Goal: Book appointment/travel/reservation

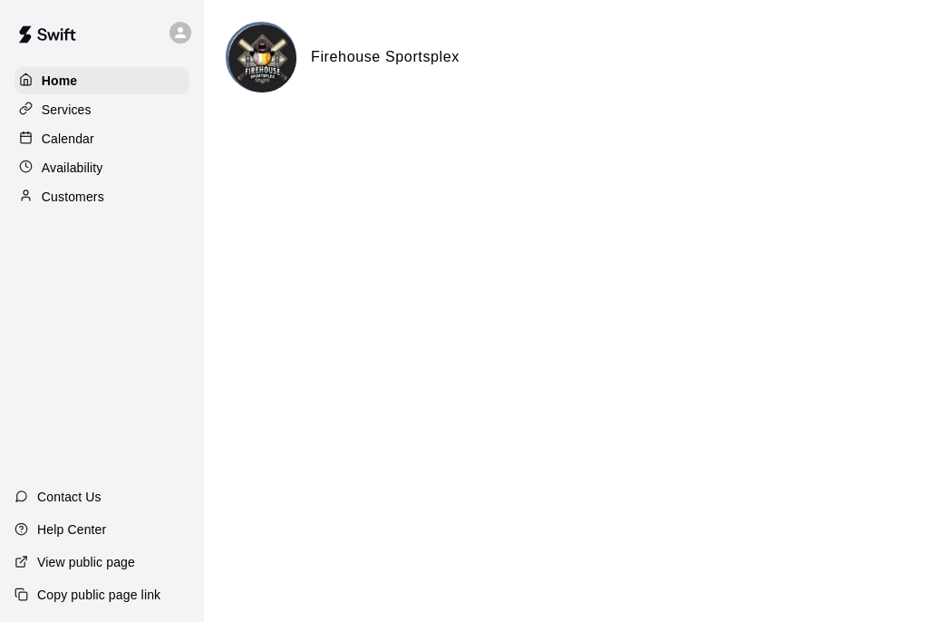
click at [53, 169] on p "Availability" at bounding box center [73, 168] width 62 height 18
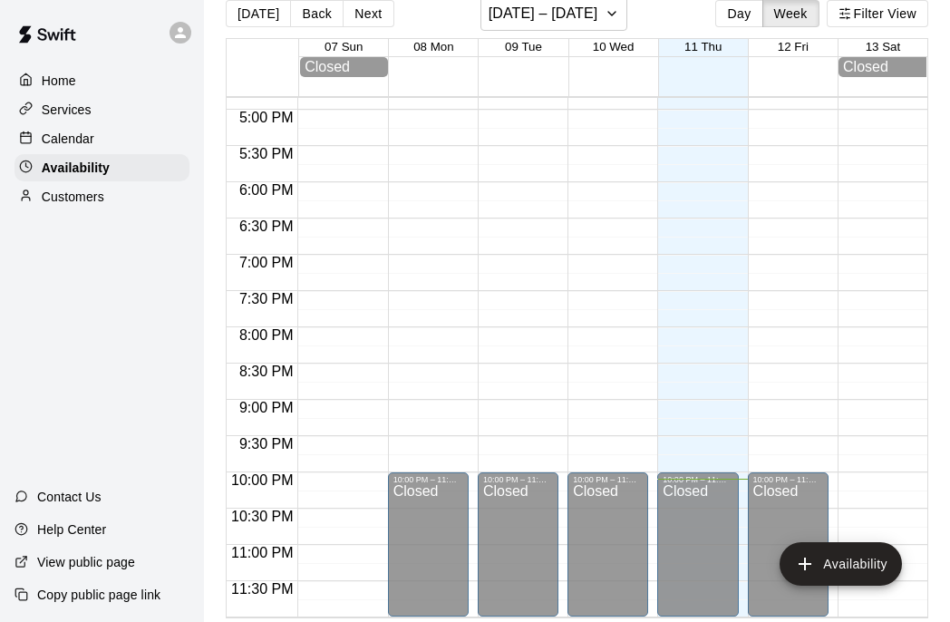
scroll to position [29, 0]
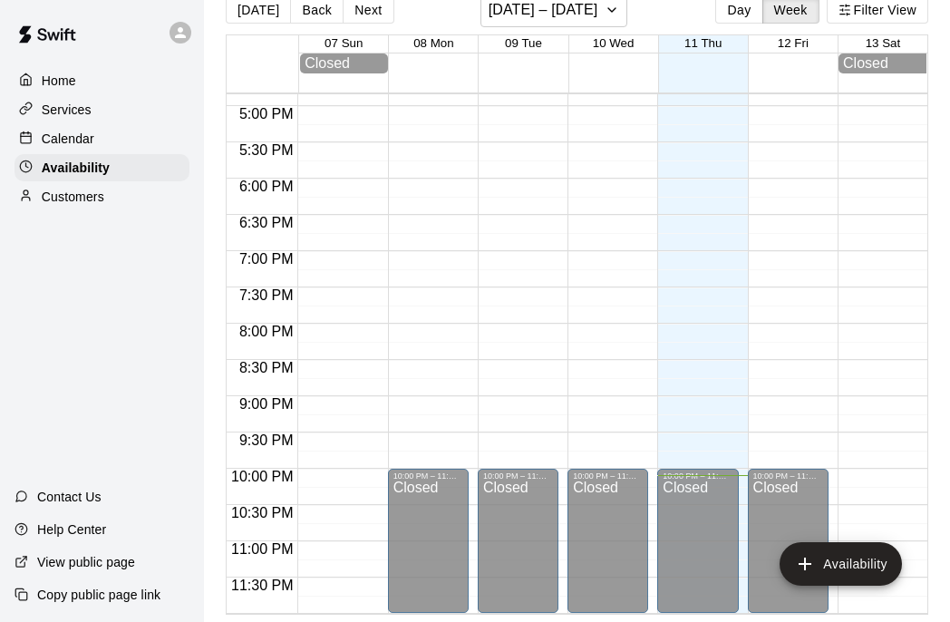
click at [82, 128] on div "Calendar" at bounding box center [102, 138] width 175 height 27
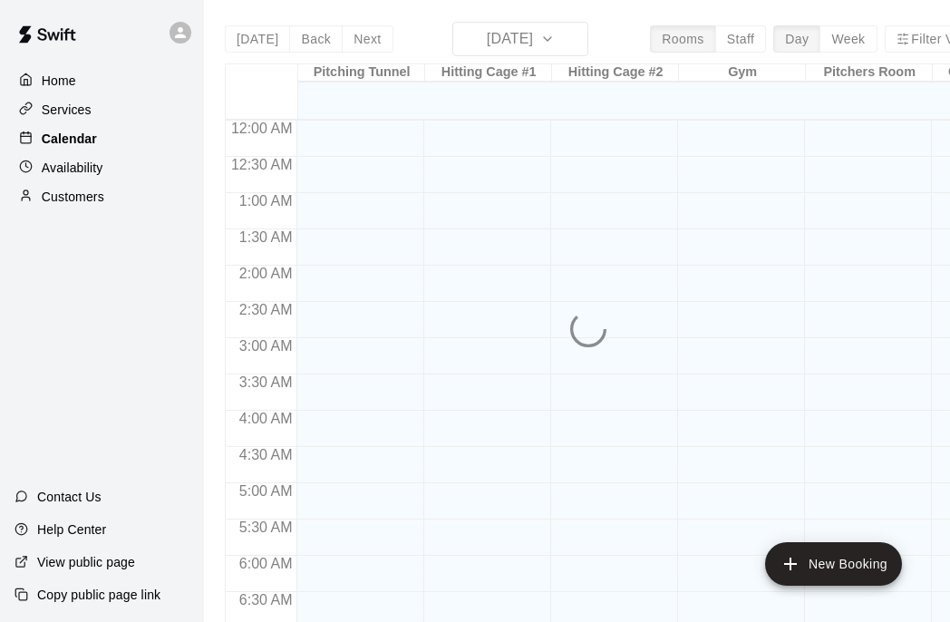
scroll to position [1165, 0]
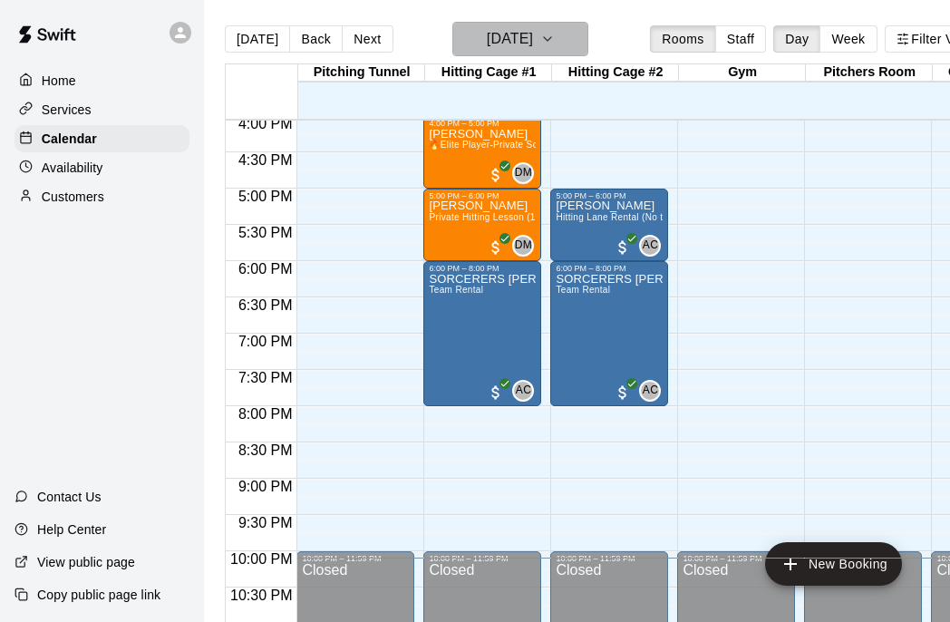
click at [555, 44] on icon "button" at bounding box center [547, 39] width 15 height 22
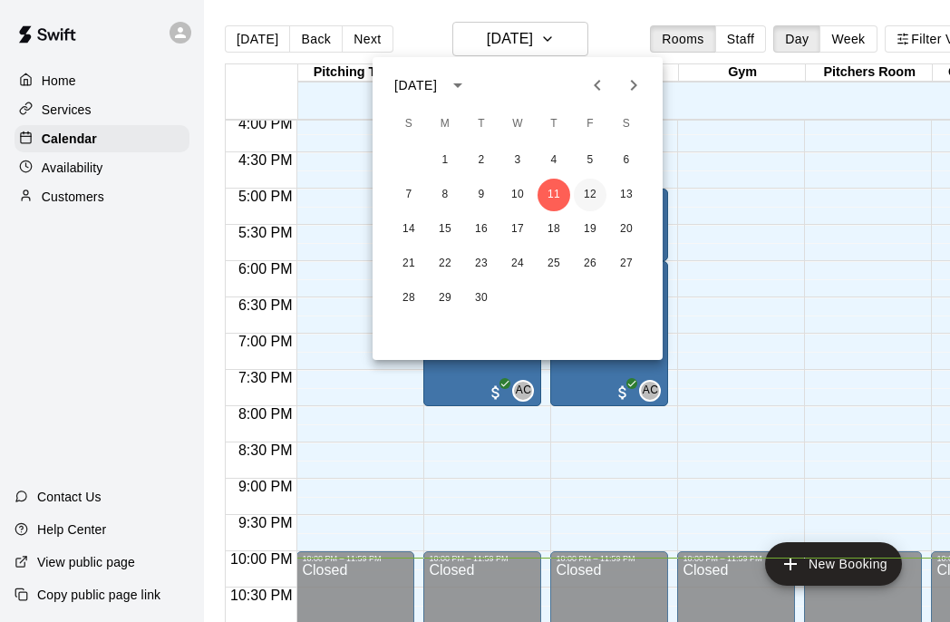
click at [589, 199] on button "12" at bounding box center [590, 195] width 33 height 33
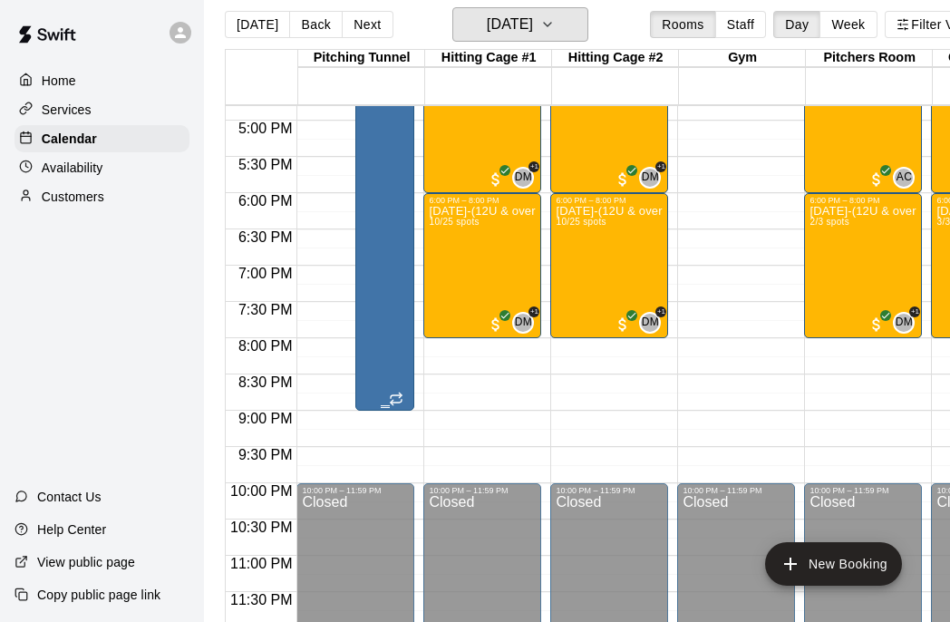
scroll to position [17, 0]
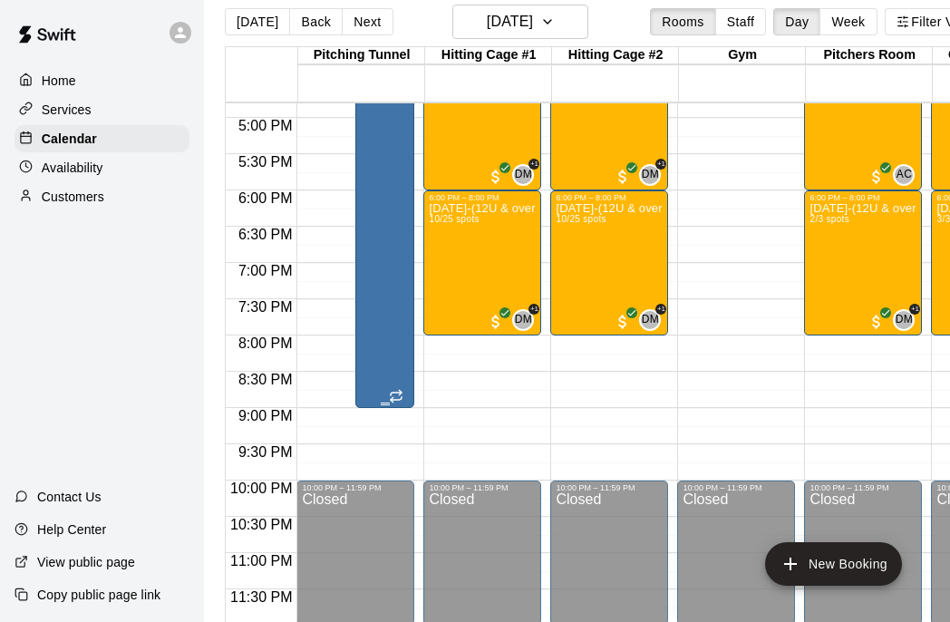
click at [392, 306] on div "MS - Pitching Lessons Pitching Tunnel" at bounding box center [385, 223] width 48 height 622
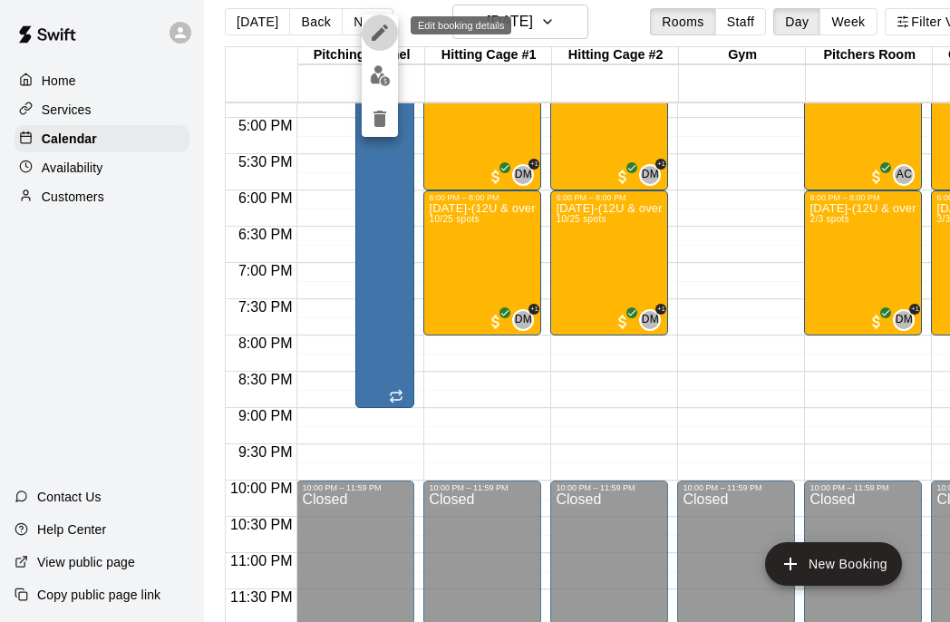
click at [381, 41] on icon "edit" at bounding box center [380, 33] width 22 height 22
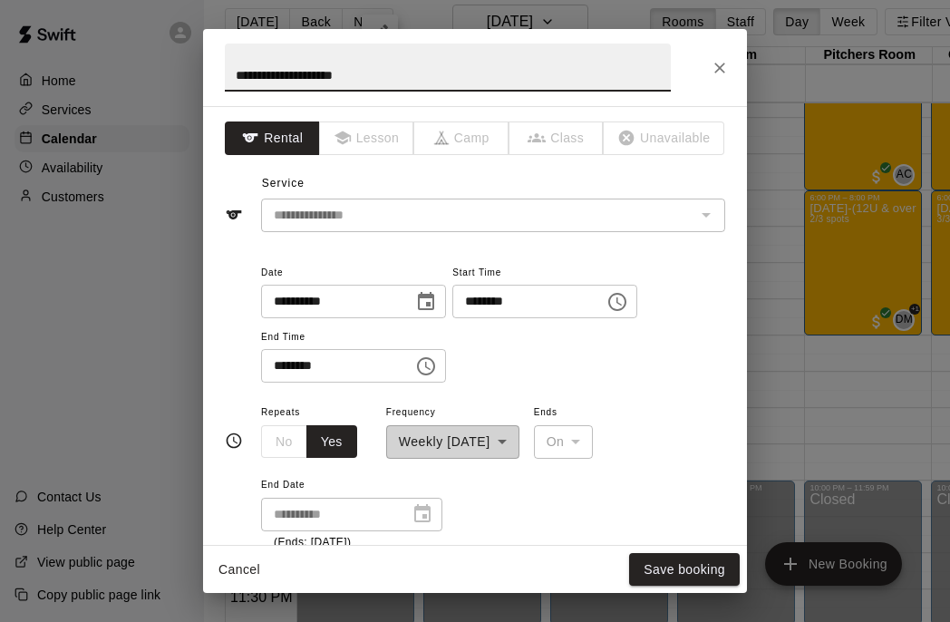
click at [486, 303] on input "********" at bounding box center [522, 302] width 140 height 34
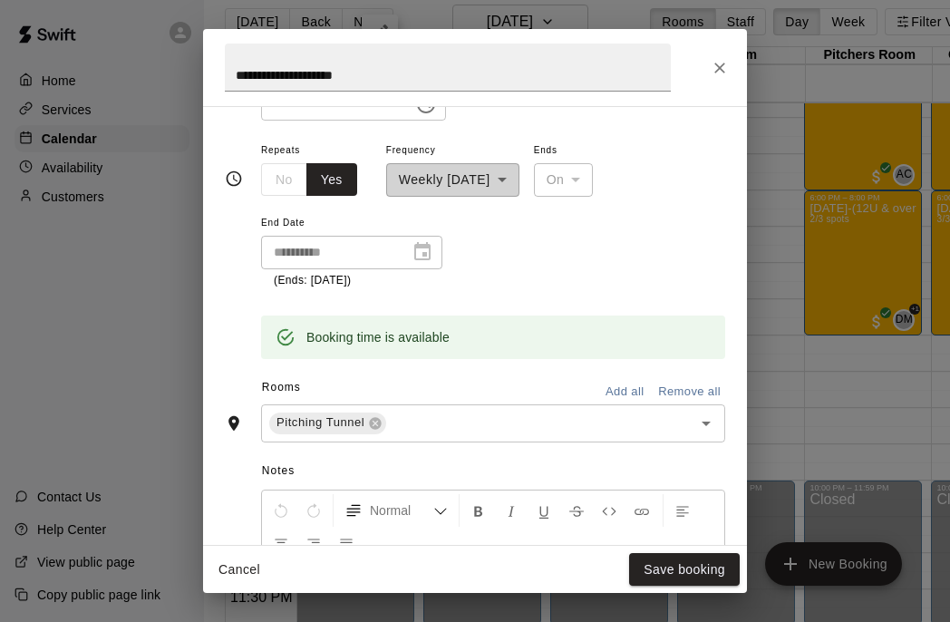
scroll to position [265, 0]
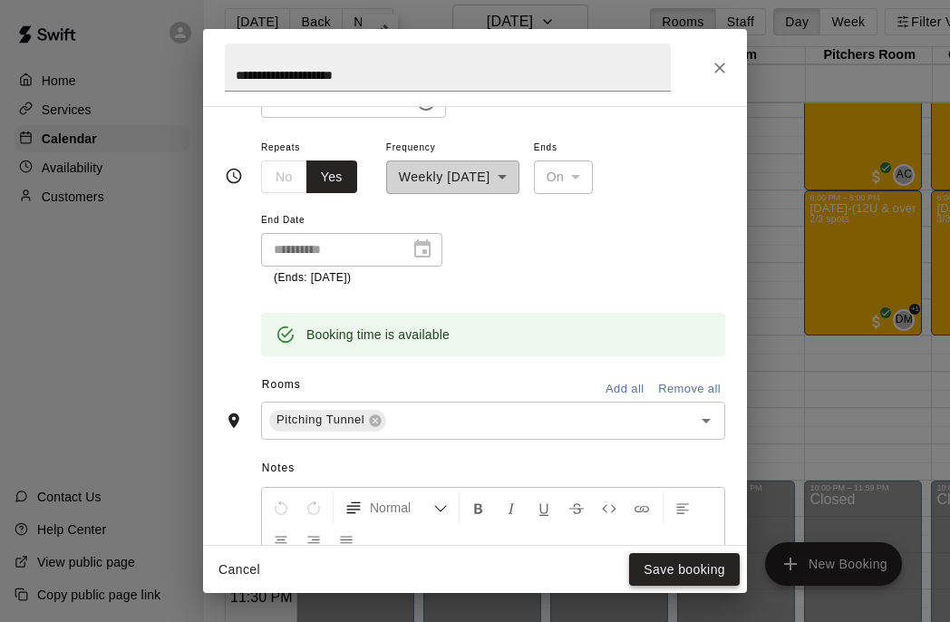
type input "********"
click at [669, 570] on button "Save booking" at bounding box center [684, 570] width 111 height 34
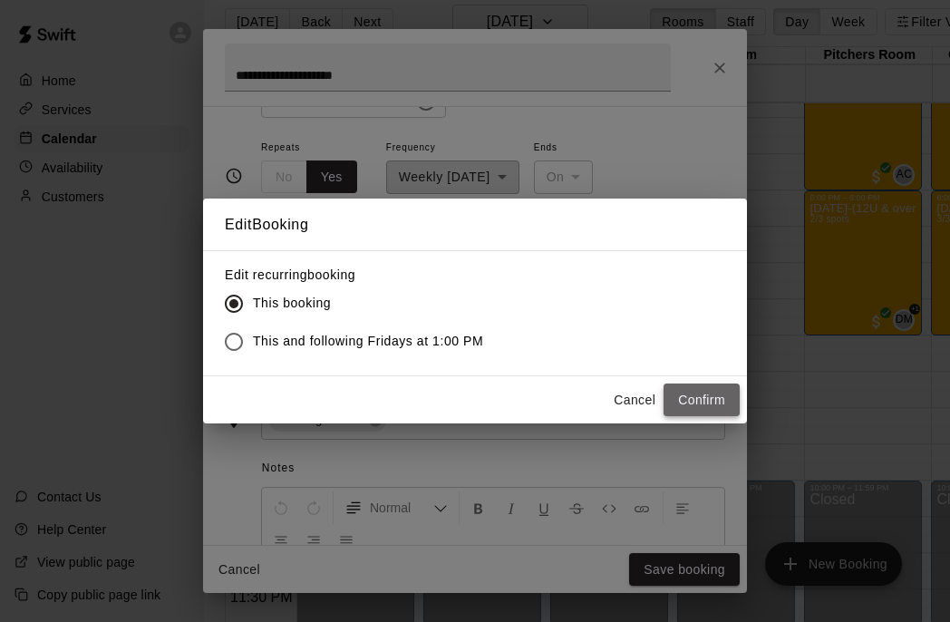
click at [710, 406] on button "Confirm" at bounding box center [701, 400] width 76 height 34
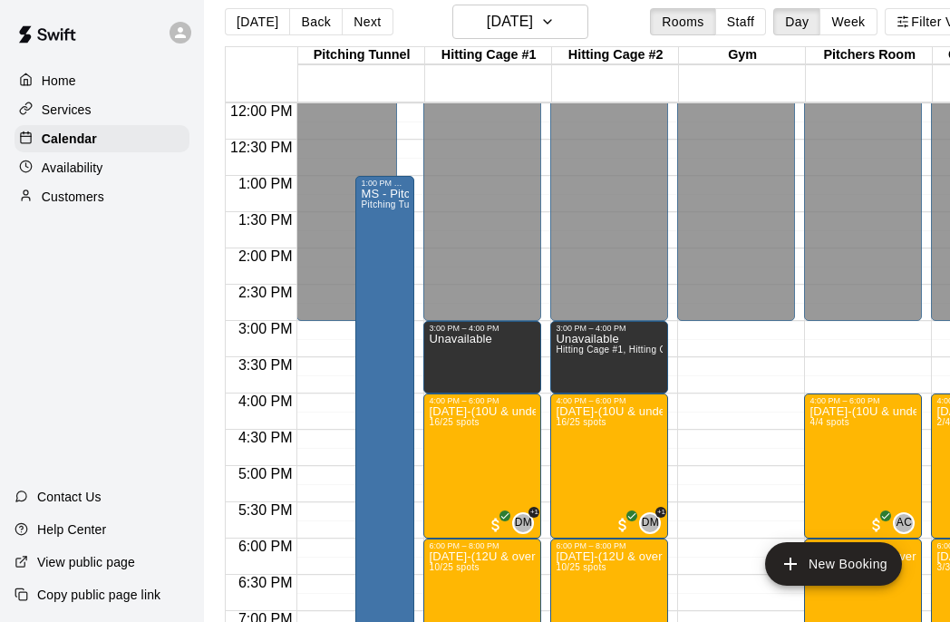
scroll to position [866, 0]
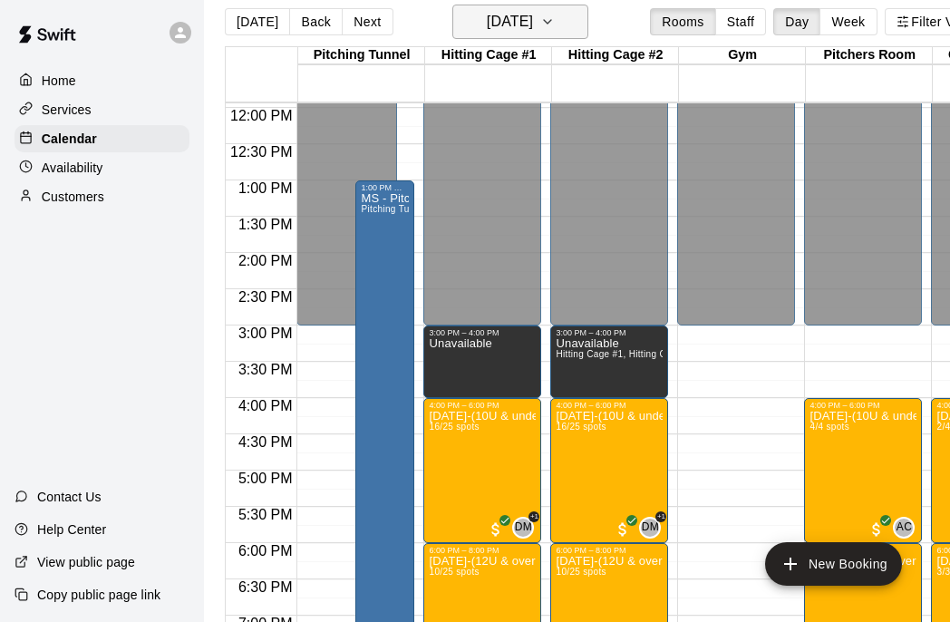
click at [555, 28] on icon "button" at bounding box center [547, 22] width 15 height 22
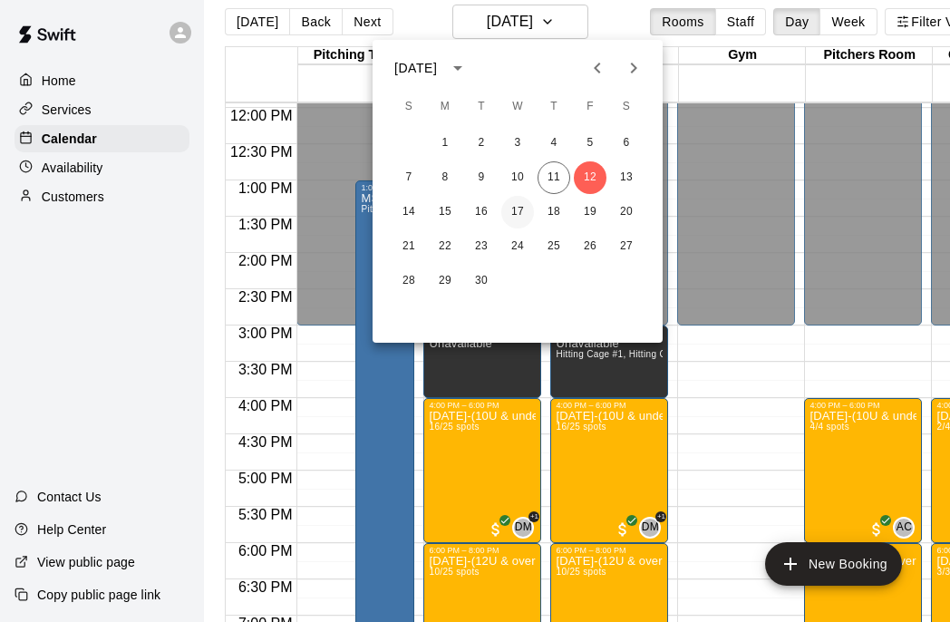
click at [521, 209] on button "17" at bounding box center [517, 212] width 33 height 33
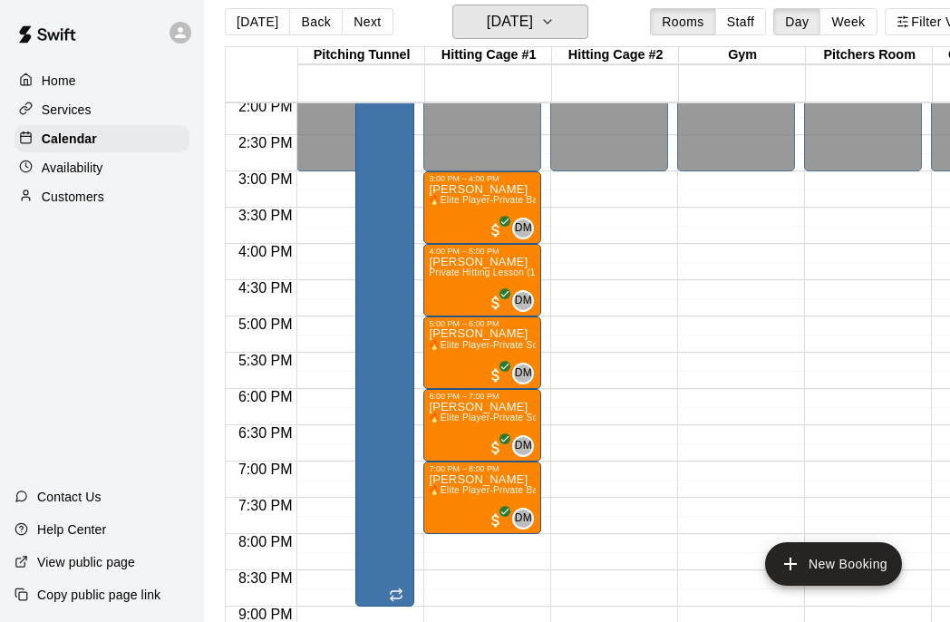
scroll to position [1020, 0]
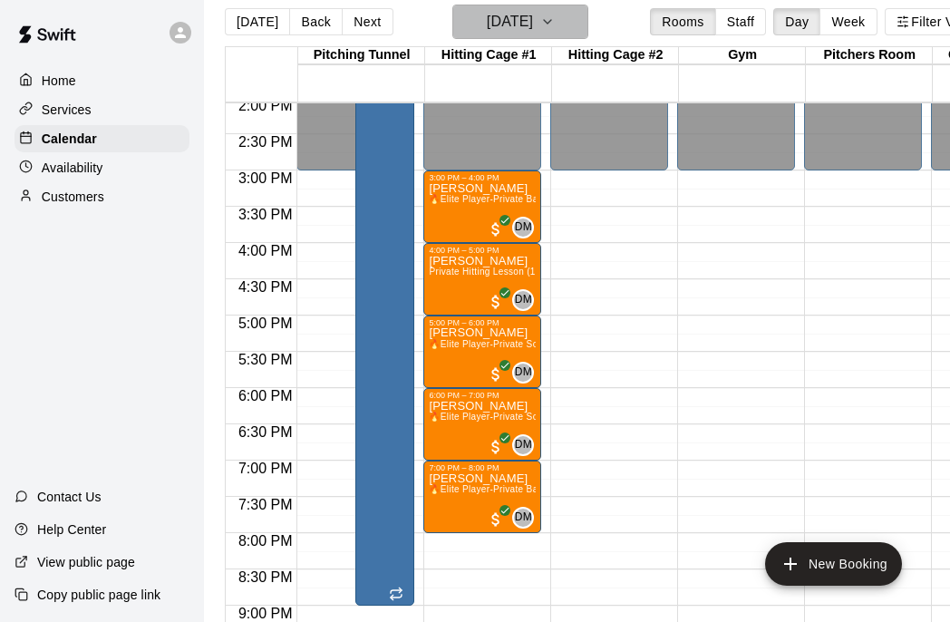
click at [555, 24] on icon "button" at bounding box center [547, 22] width 15 height 22
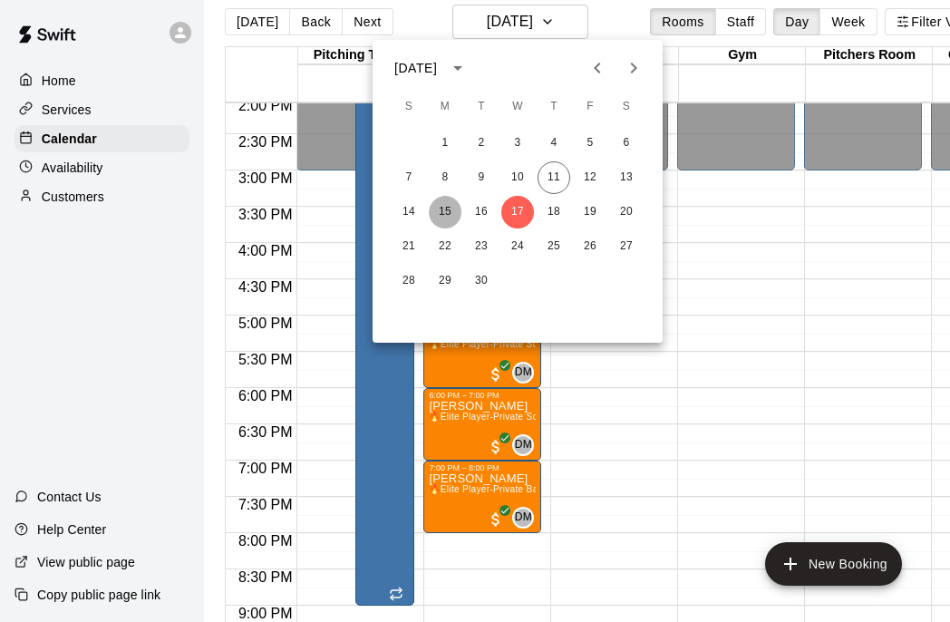
click at [447, 212] on button "15" at bounding box center [445, 212] width 33 height 33
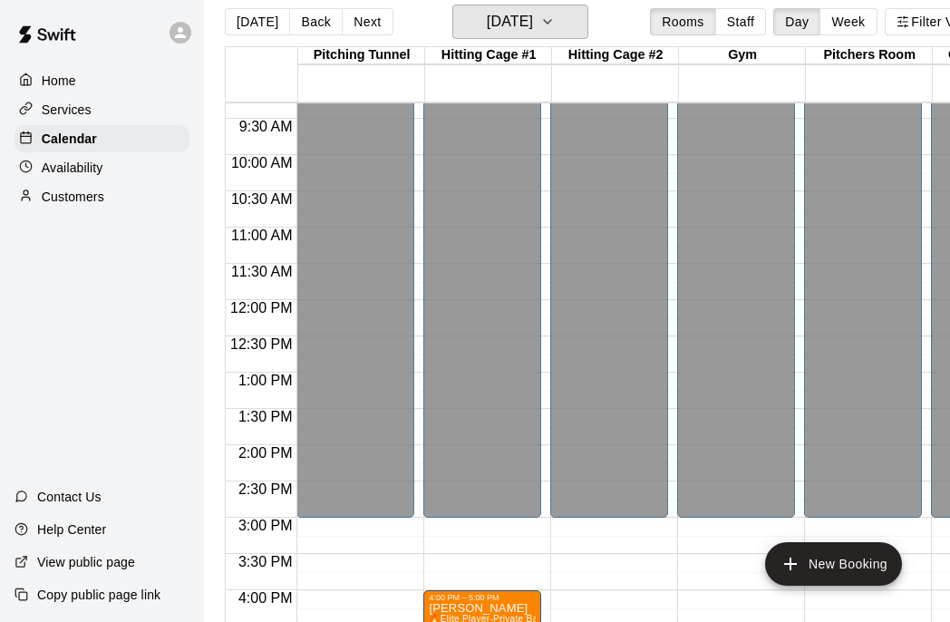
scroll to position [671, 0]
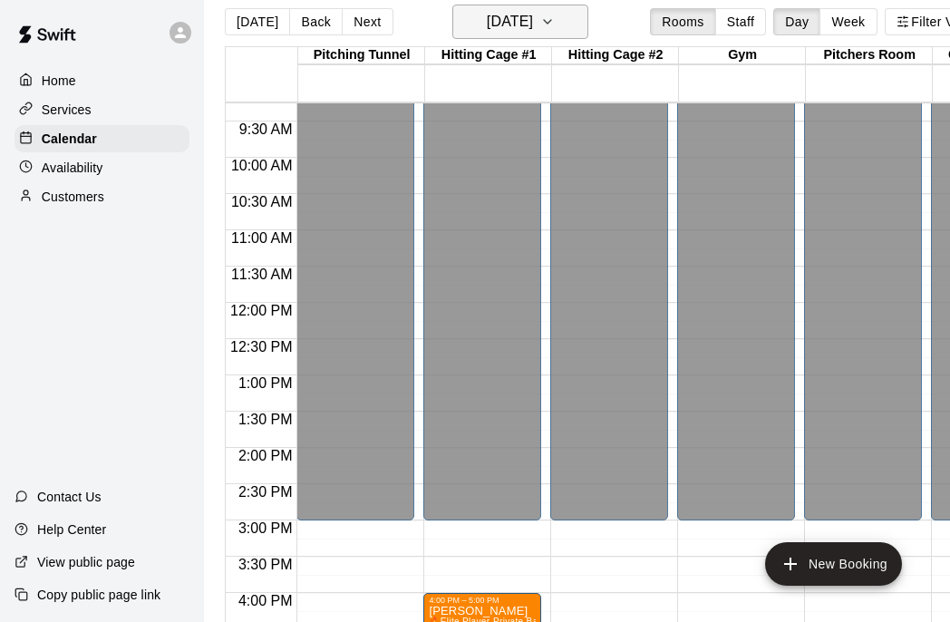
click at [555, 24] on icon "button" at bounding box center [547, 22] width 15 height 22
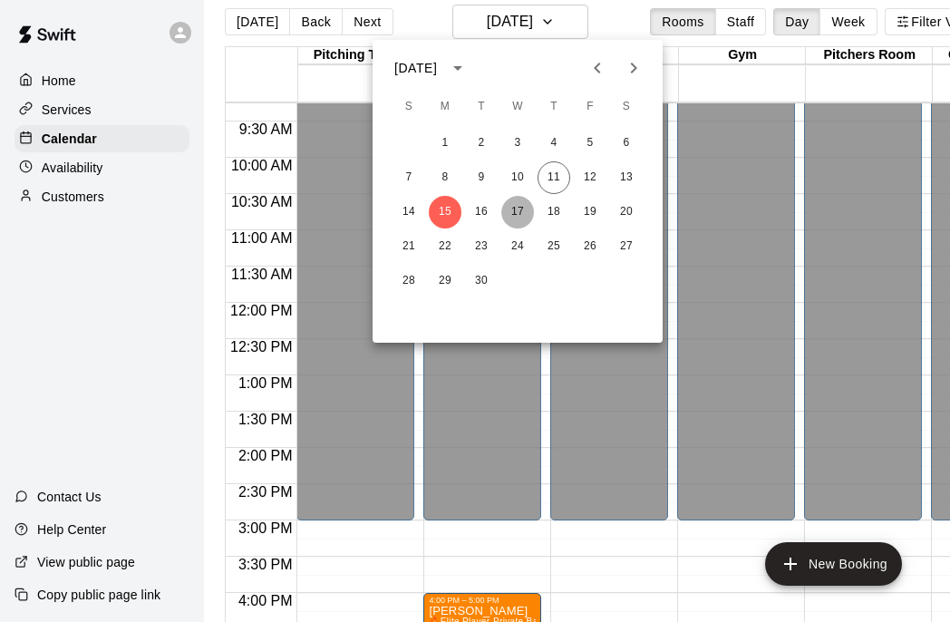
click at [522, 214] on button "17" at bounding box center [517, 212] width 33 height 33
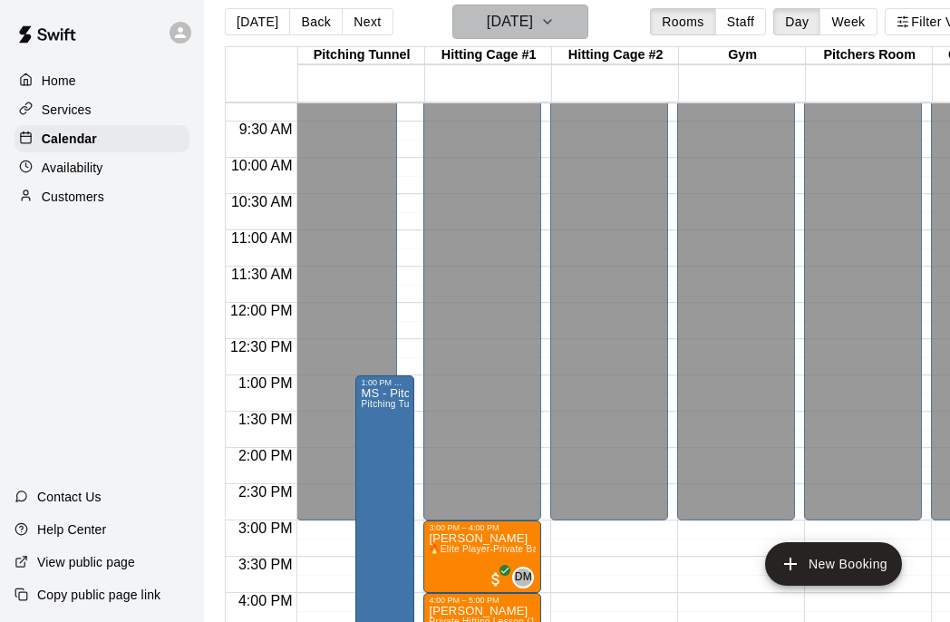
click at [533, 29] on h6 "[DATE]" at bounding box center [510, 21] width 46 height 25
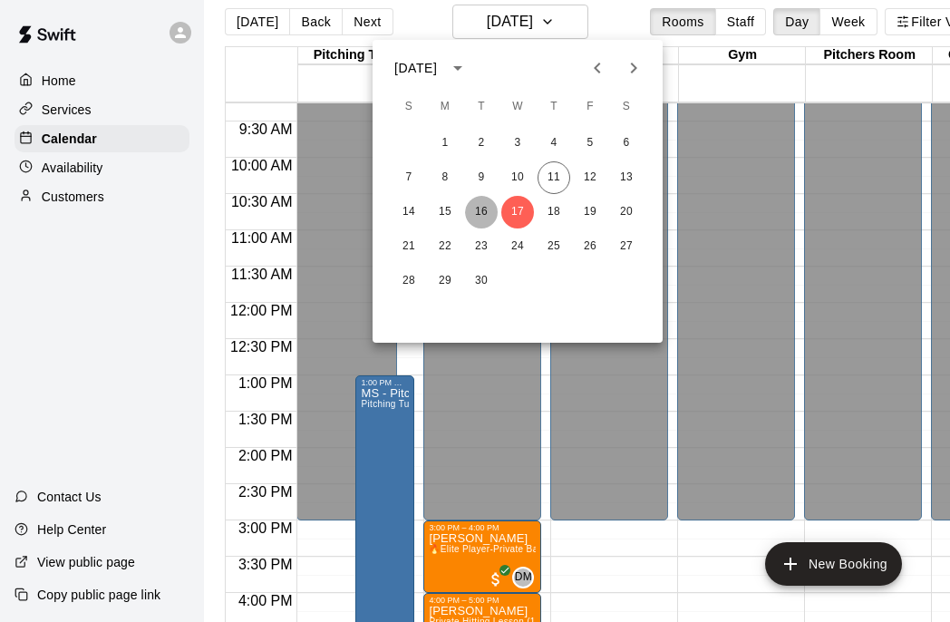
click at [474, 215] on button "16" at bounding box center [481, 212] width 33 height 33
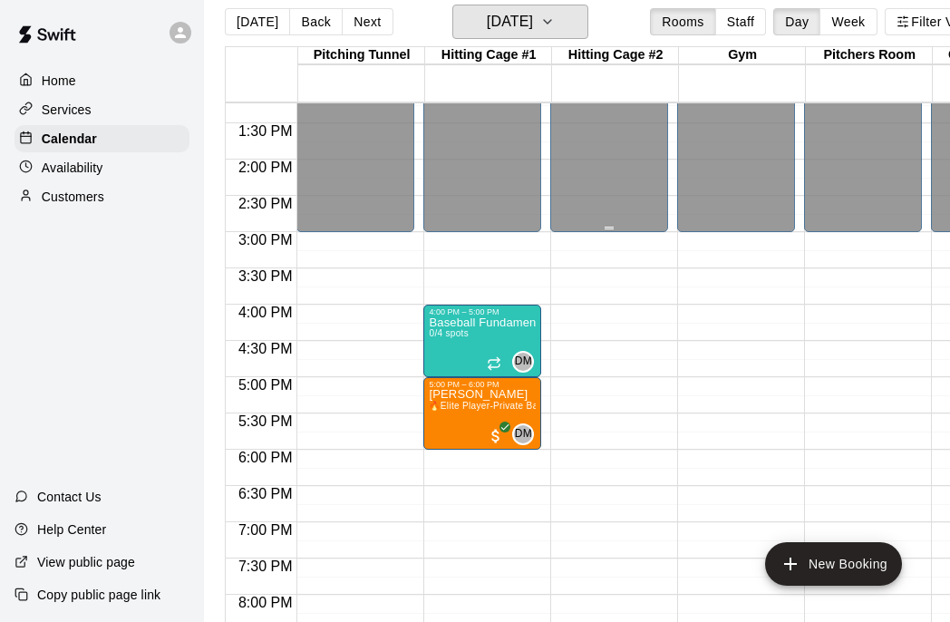
scroll to position [961, 0]
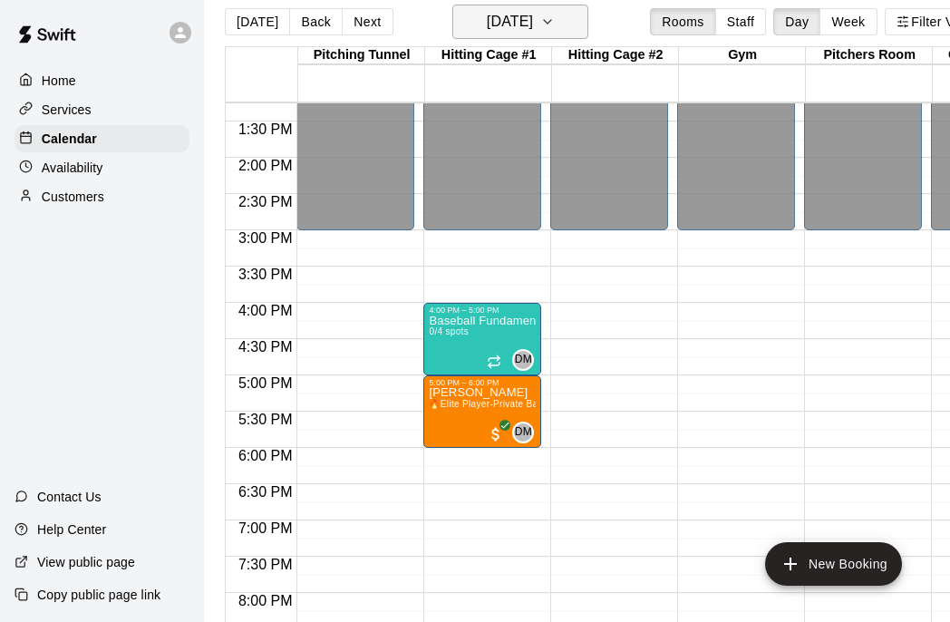
click at [555, 15] on icon "button" at bounding box center [547, 22] width 15 height 22
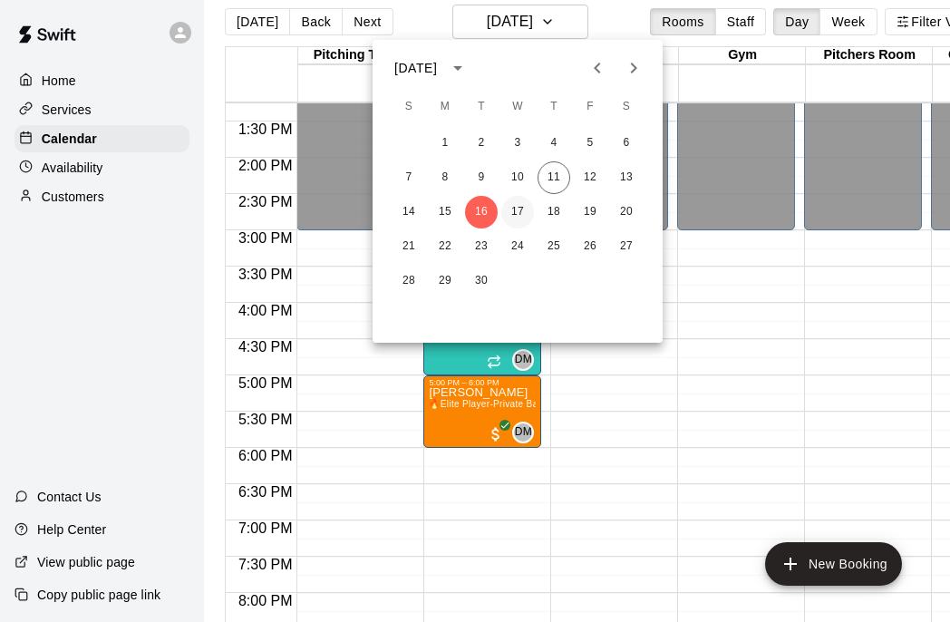
click at [519, 212] on button "17" at bounding box center [517, 212] width 33 height 33
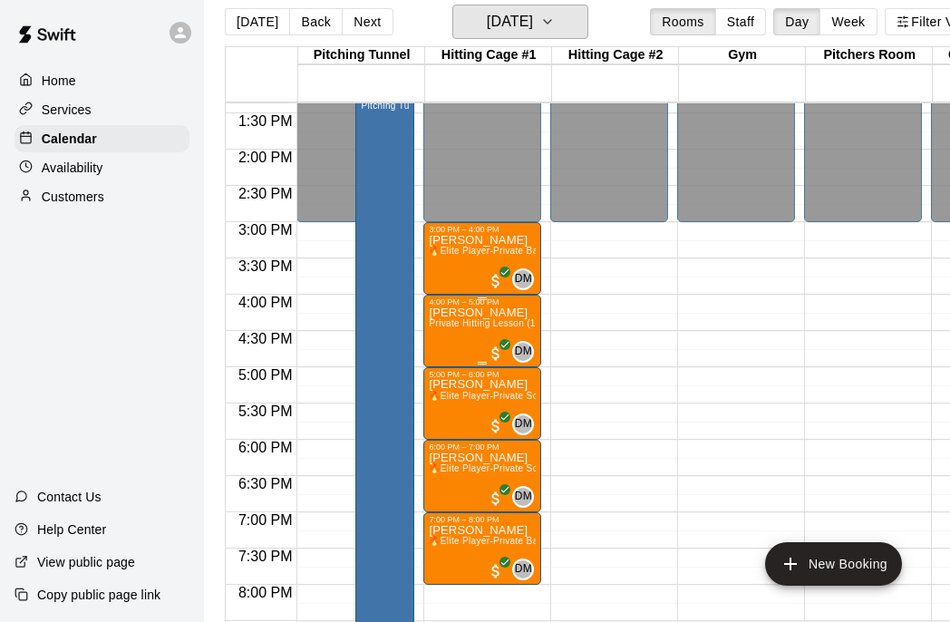
scroll to position [958, 0]
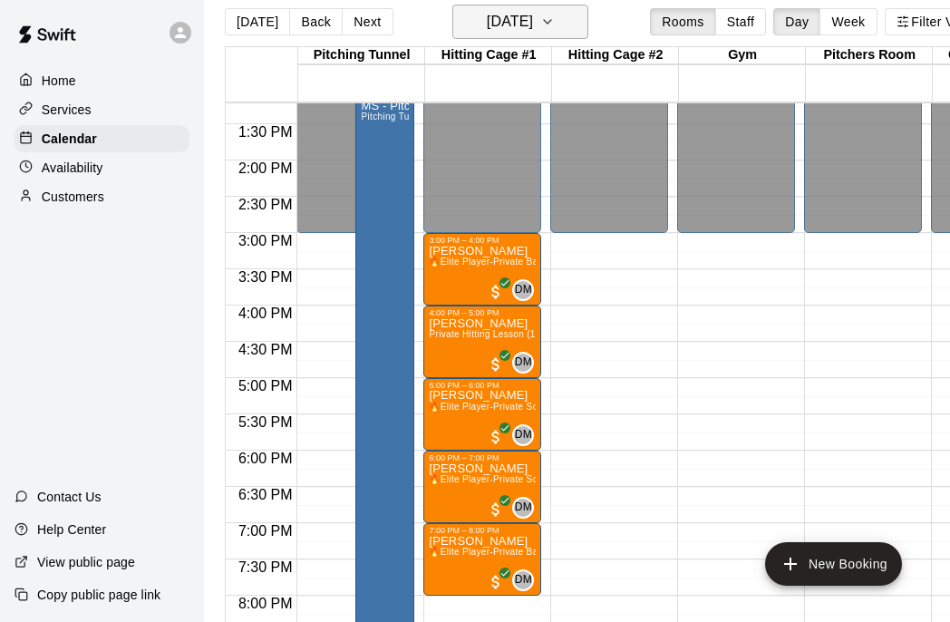
click at [585, 34] on button "[DATE]" at bounding box center [520, 22] width 136 height 34
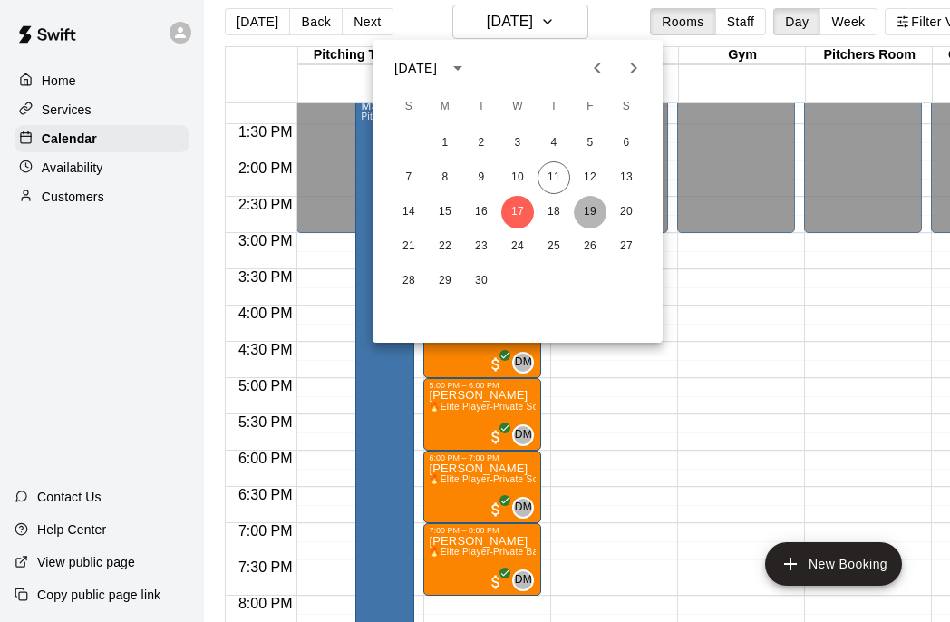
click at [585, 214] on button "19" at bounding box center [590, 212] width 33 height 33
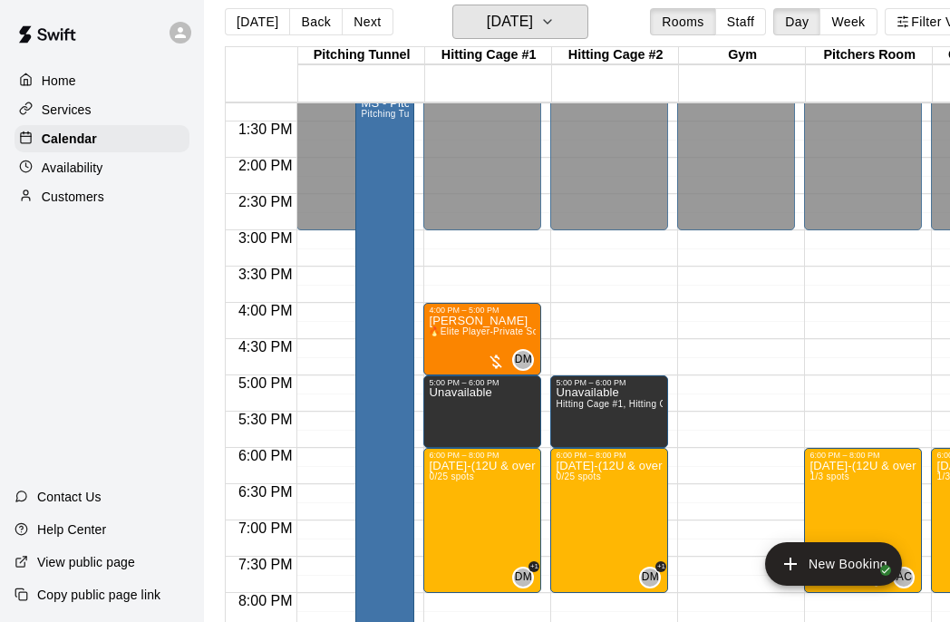
scroll to position [959, 0]
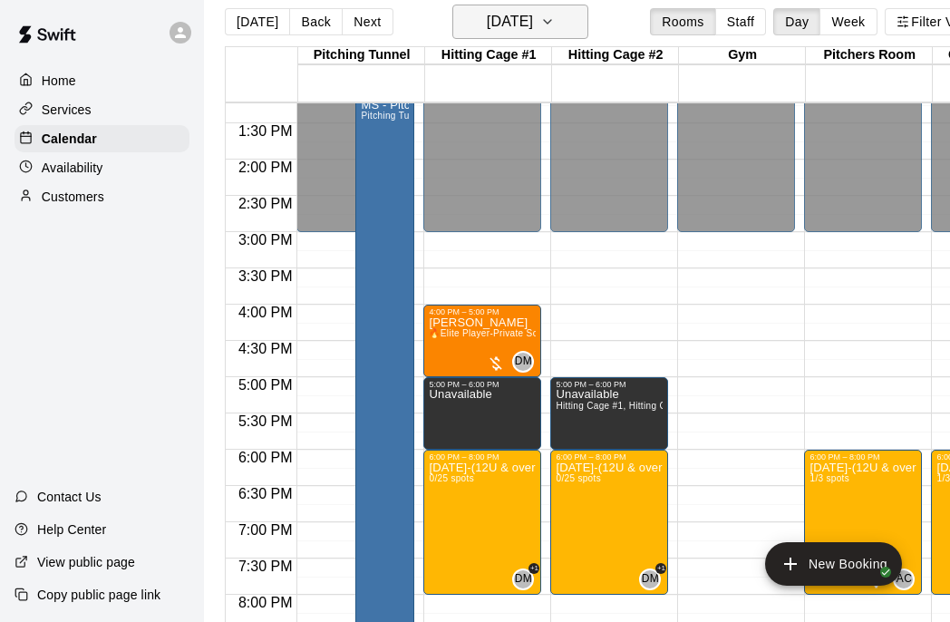
click at [555, 31] on icon "button" at bounding box center [547, 22] width 15 height 22
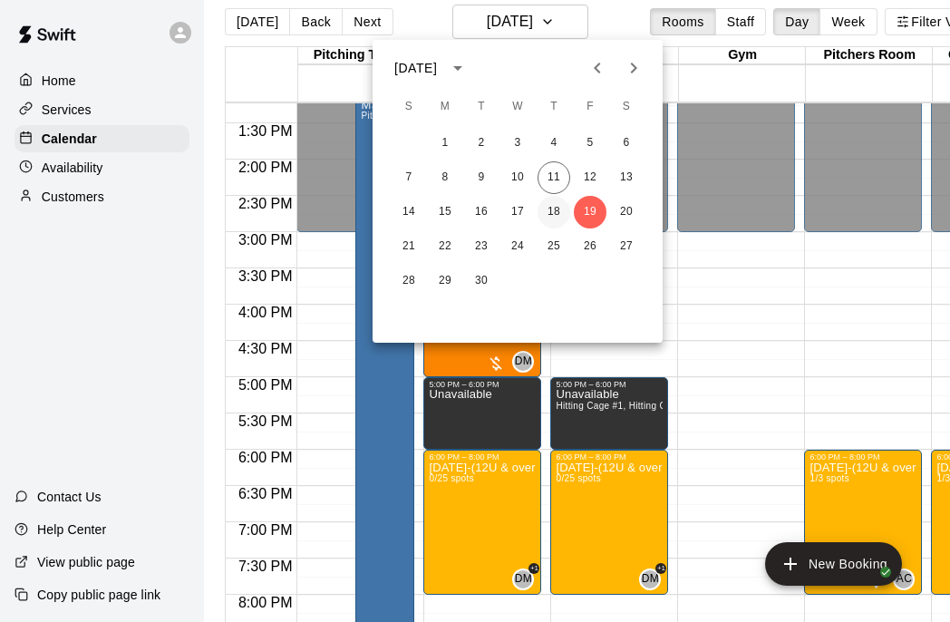
click at [553, 224] on button "18" at bounding box center [553, 212] width 33 height 33
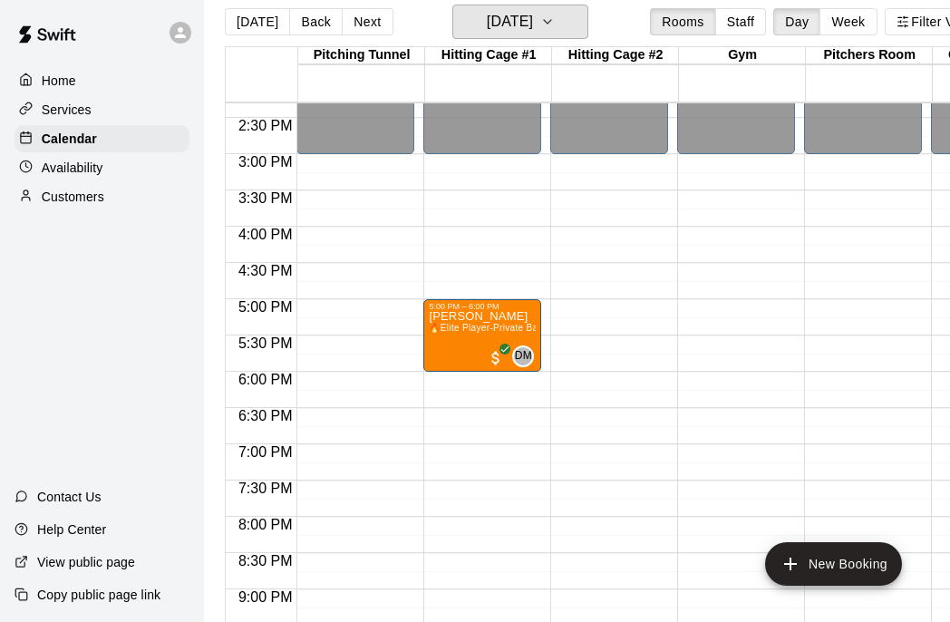
scroll to position [975, 0]
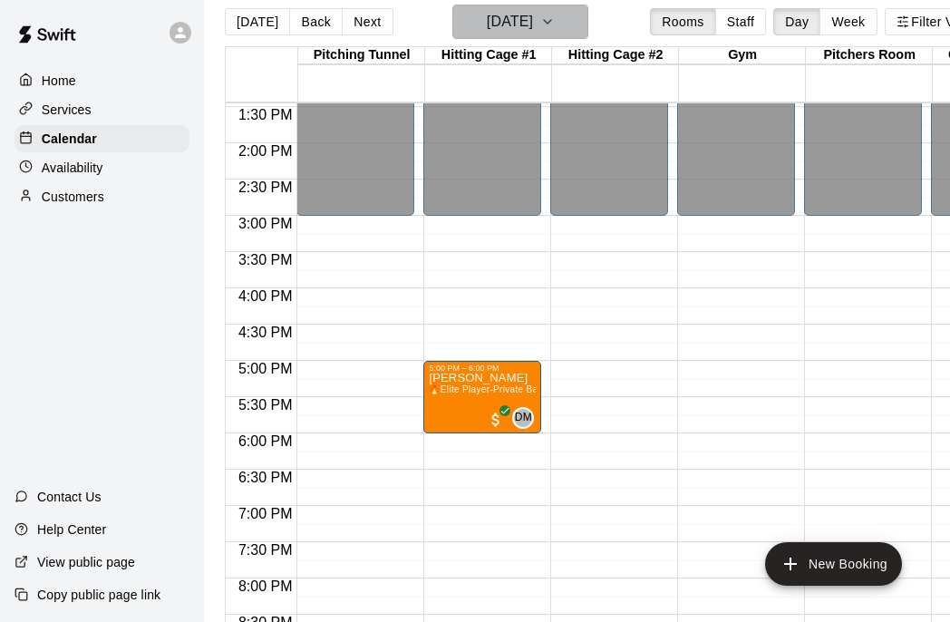
click at [575, 33] on button "[DATE]" at bounding box center [520, 22] width 136 height 34
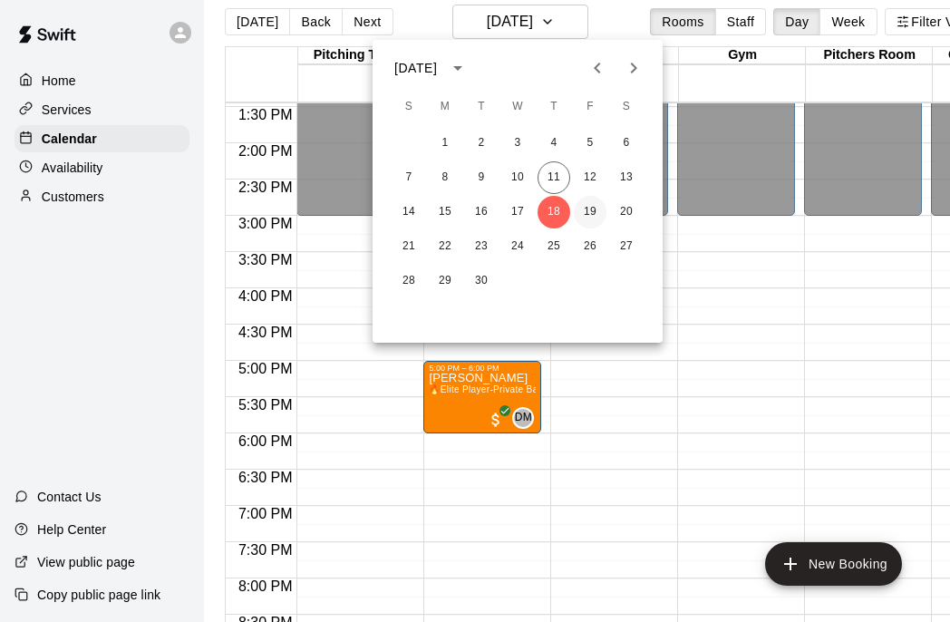
click at [590, 209] on button "19" at bounding box center [590, 212] width 33 height 33
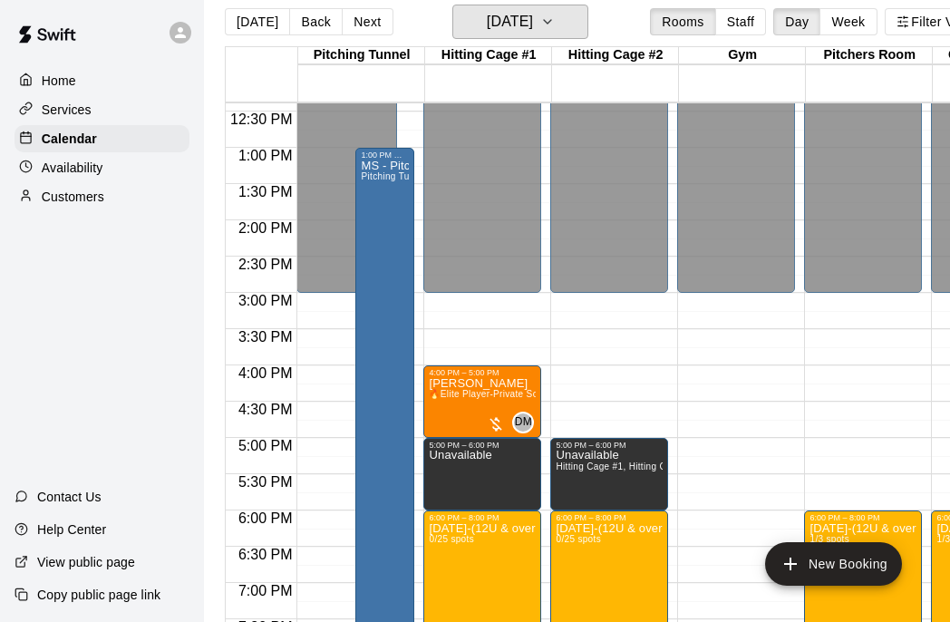
scroll to position [0, 2]
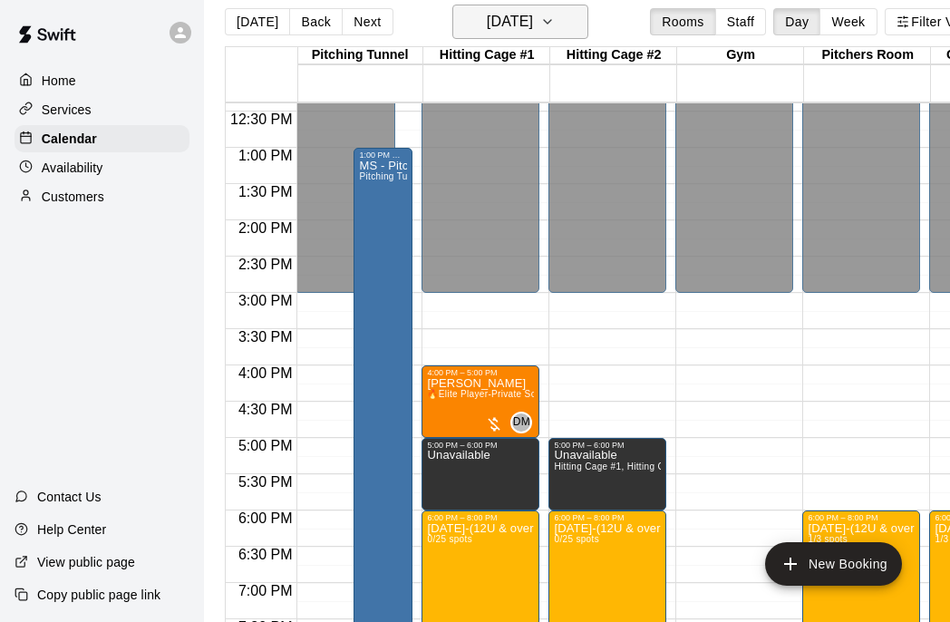
click at [529, 20] on h6 "[DATE]" at bounding box center [510, 21] width 46 height 25
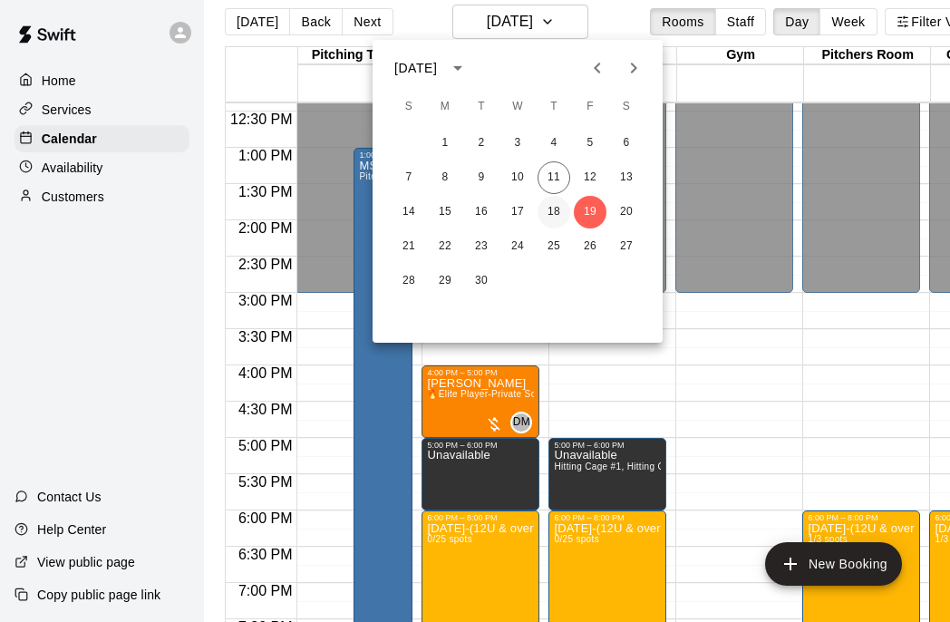
click at [560, 210] on button "18" at bounding box center [553, 212] width 33 height 33
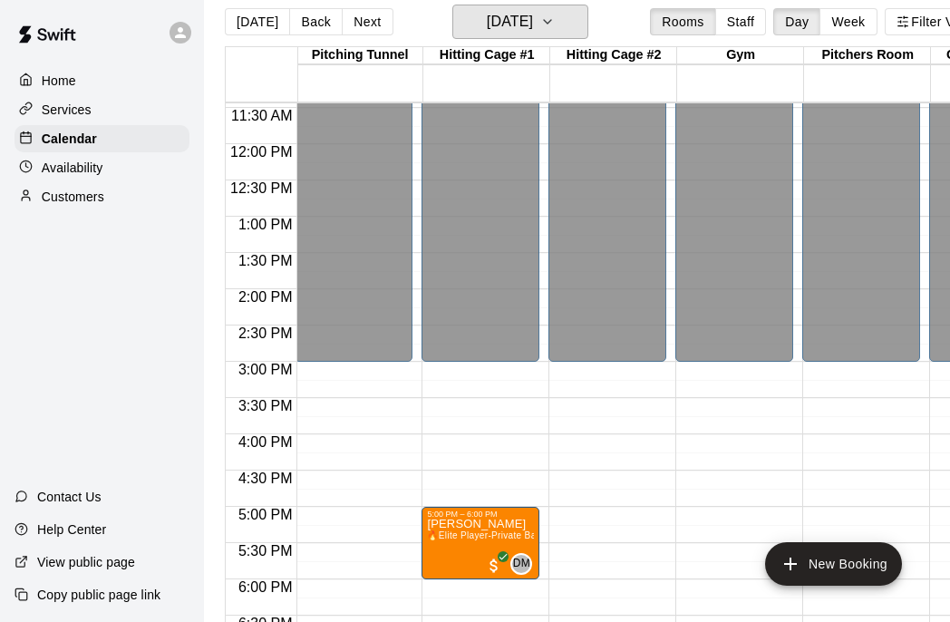
scroll to position [827, 2]
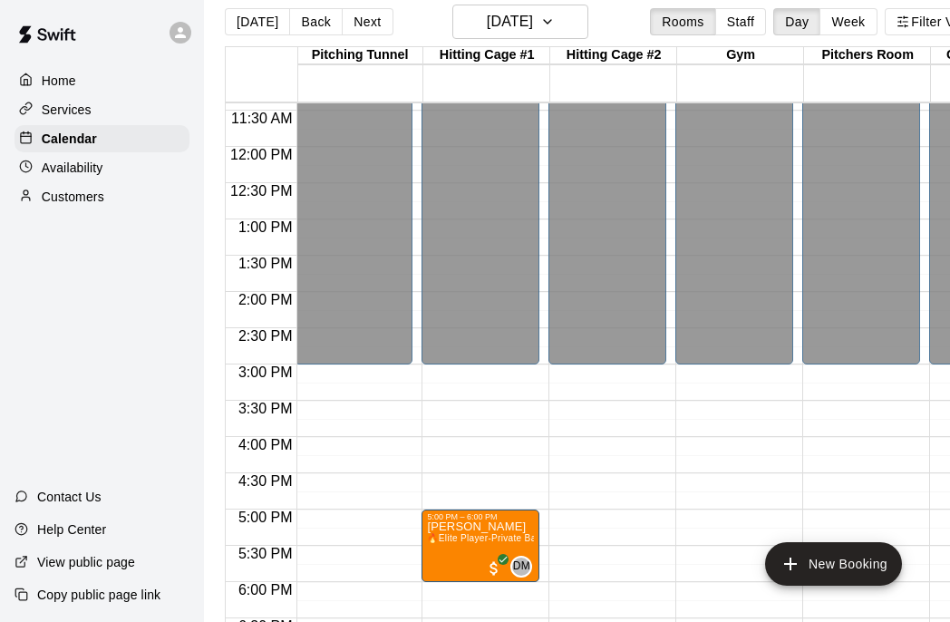
click at [359, 378] on div "12:00 AM – 3:00 PM Closed 10:00 PM – 11:59 PM Closed" at bounding box center [354, 147] width 118 height 1740
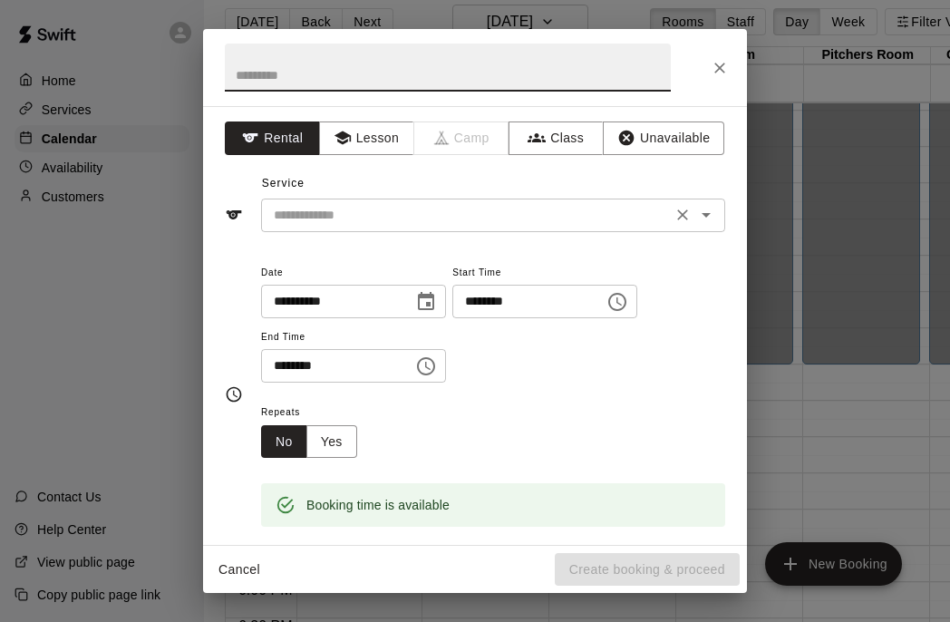
click at [358, 213] on input "text" at bounding box center [466, 215] width 400 height 23
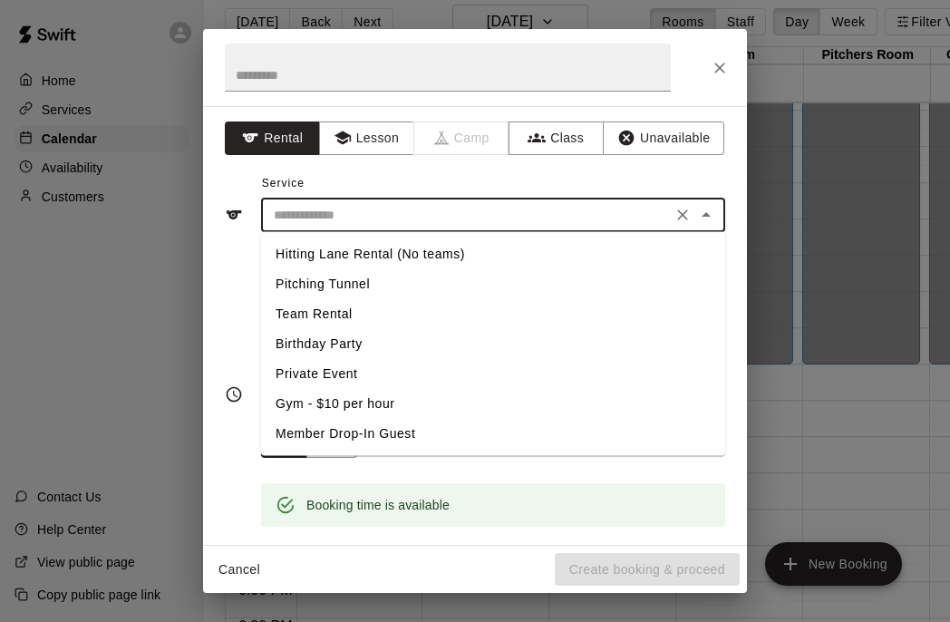
click at [356, 283] on li "Pitching Tunnel" at bounding box center [493, 284] width 464 height 30
type input "**********"
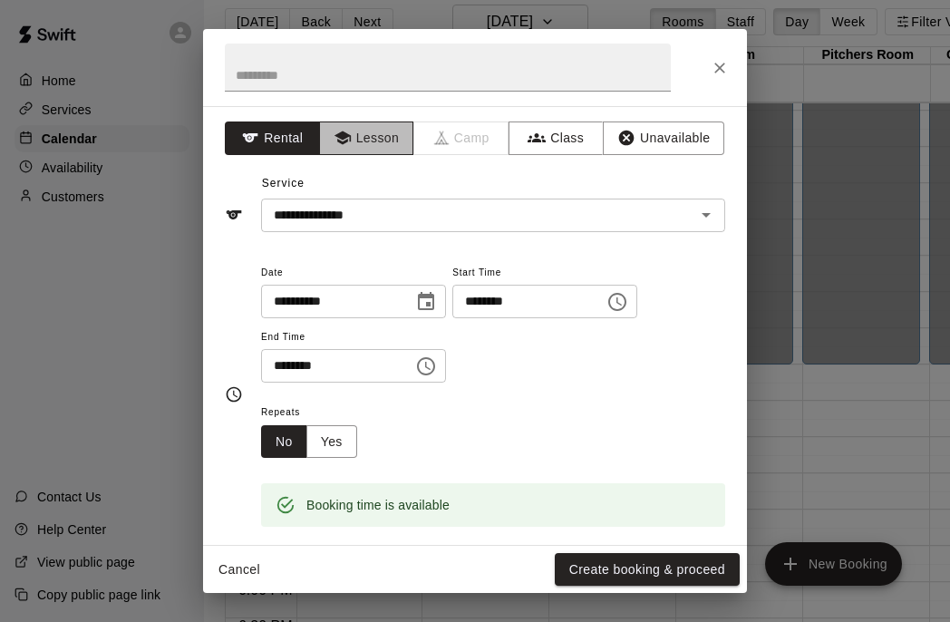
click at [360, 134] on button "Lesson" at bounding box center [366, 138] width 95 height 34
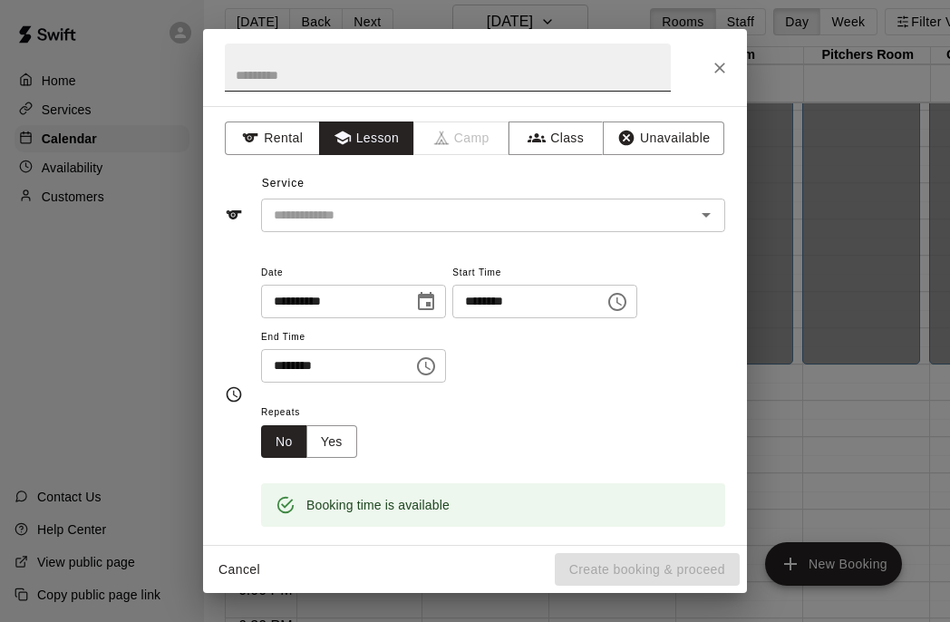
click at [379, 74] on input "text" at bounding box center [448, 68] width 446 height 48
type input "**"
click at [720, 65] on icon "Close" at bounding box center [719, 68] width 11 height 11
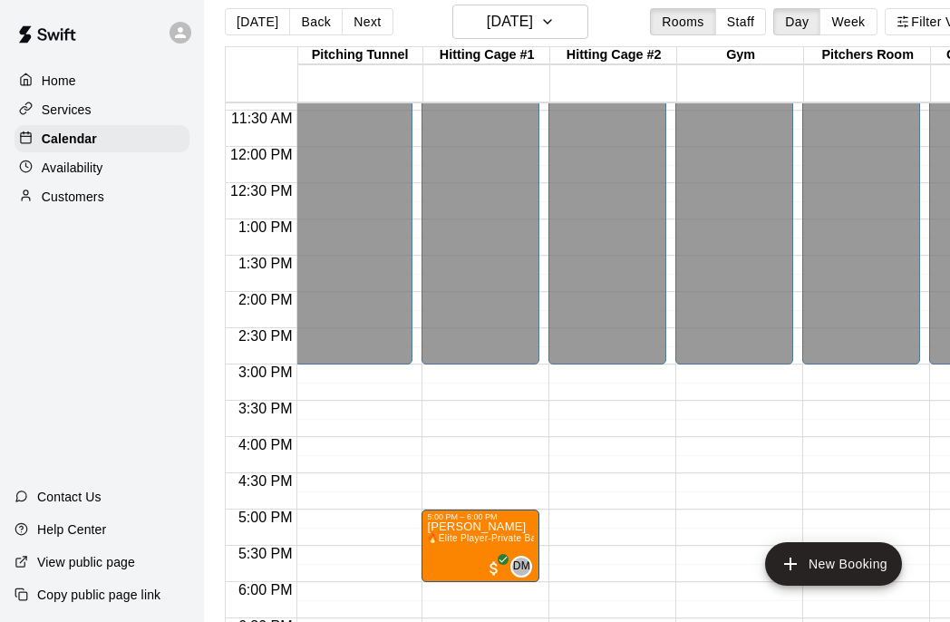
scroll to position [809, 2]
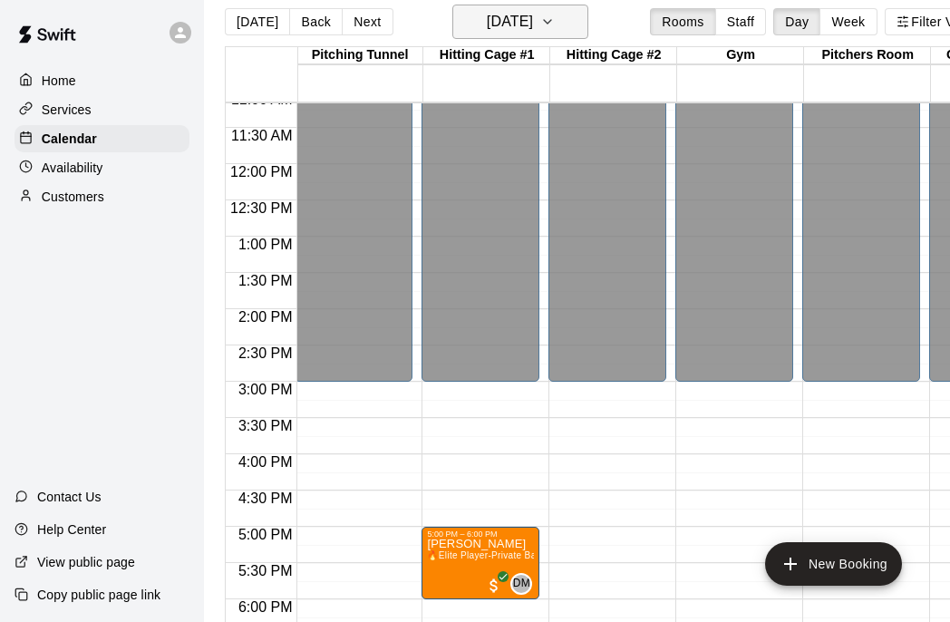
click at [568, 25] on button "[DATE]" at bounding box center [520, 22] width 136 height 34
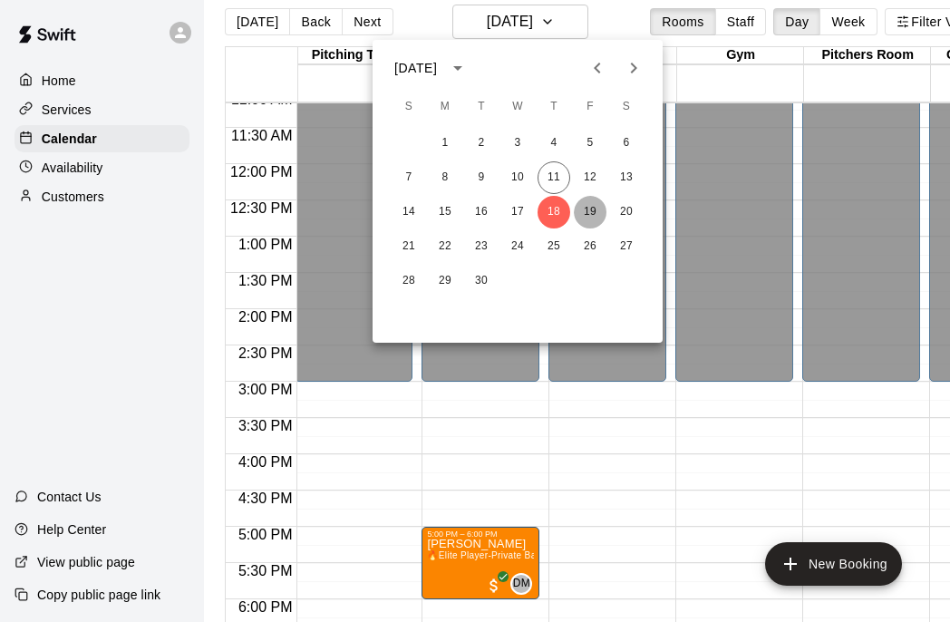
click at [591, 215] on button "19" at bounding box center [590, 212] width 33 height 33
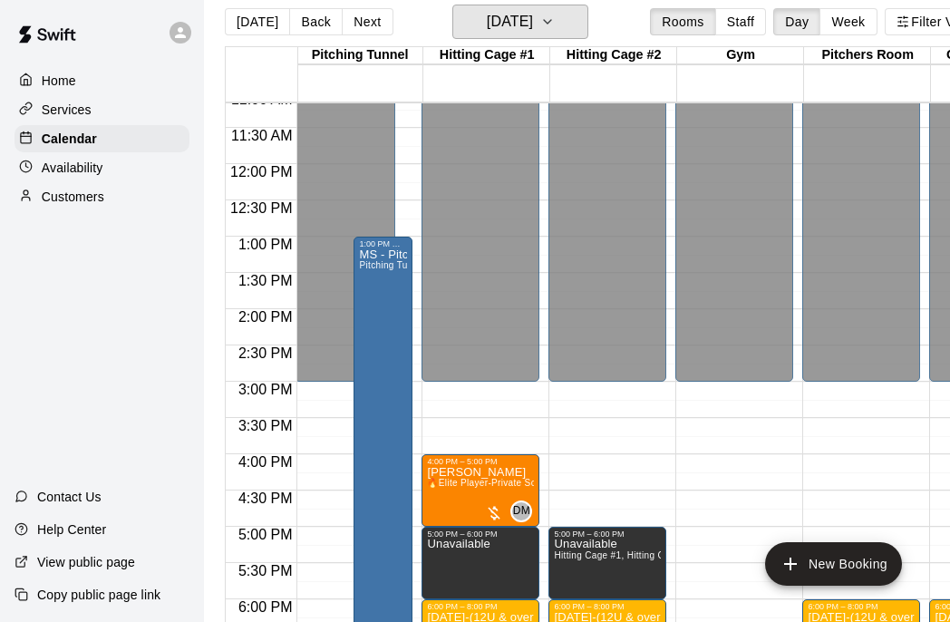
scroll to position [838, 2]
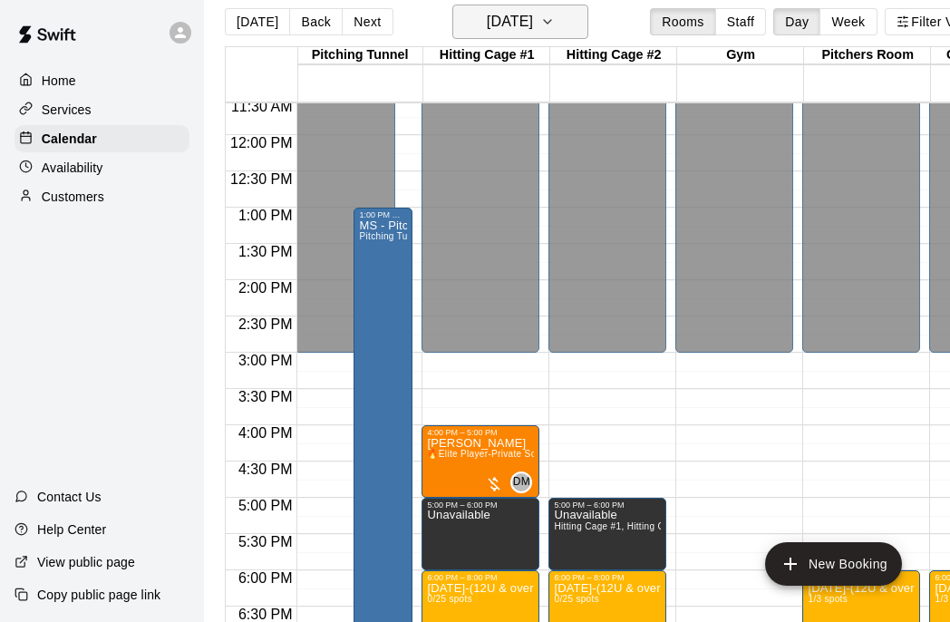
click at [555, 32] on icon "button" at bounding box center [547, 22] width 15 height 22
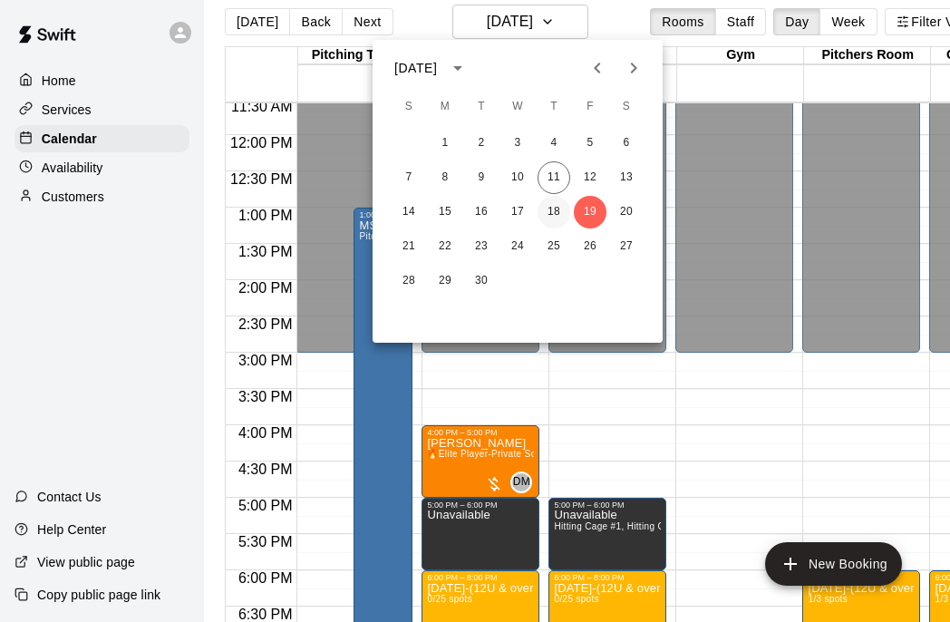
click at [551, 216] on button "18" at bounding box center [553, 212] width 33 height 33
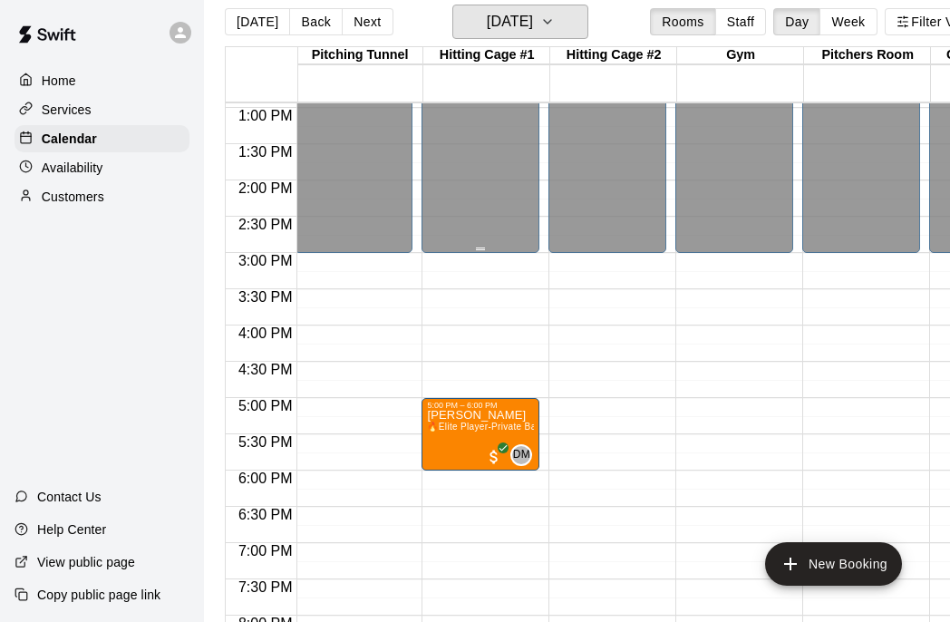
scroll to position [932, 2]
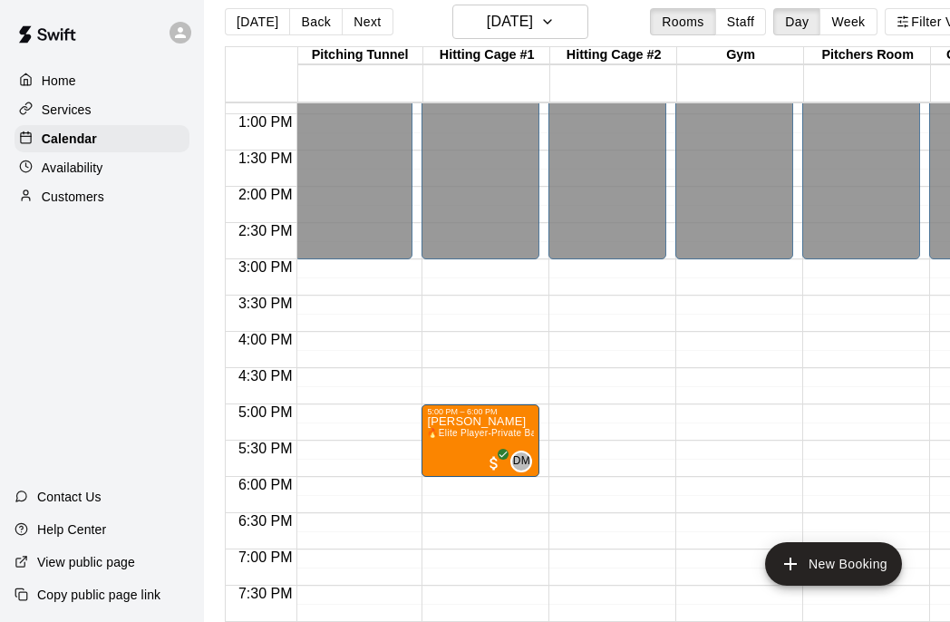
click at [392, 274] on div "12:00 AM – 3:00 PM Closed 10:00 PM – 11:59 PM Closed" at bounding box center [354, 42] width 118 height 1740
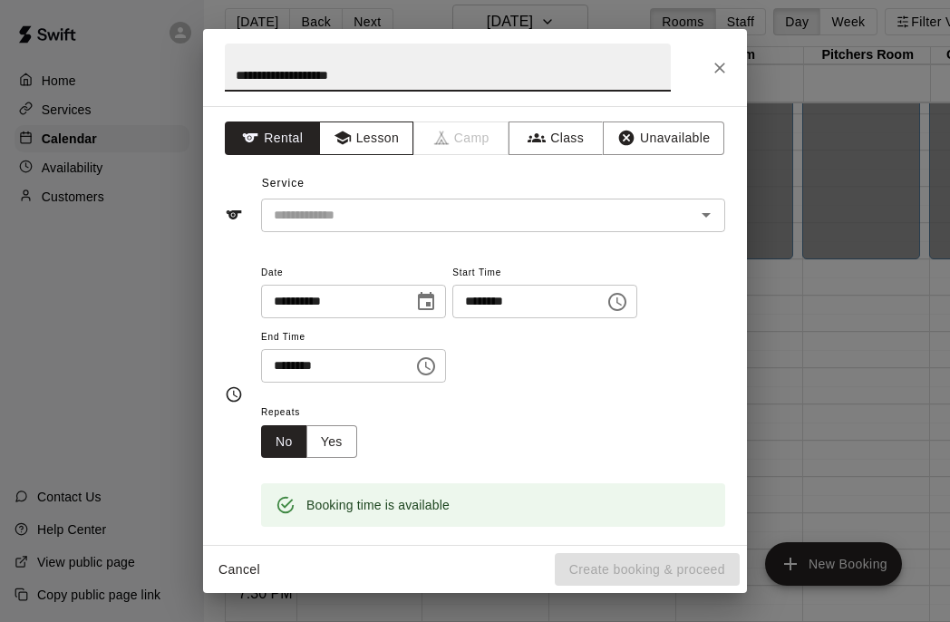
type input "**********"
click at [363, 140] on button "Lesson" at bounding box center [366, 138] width 95 height 34
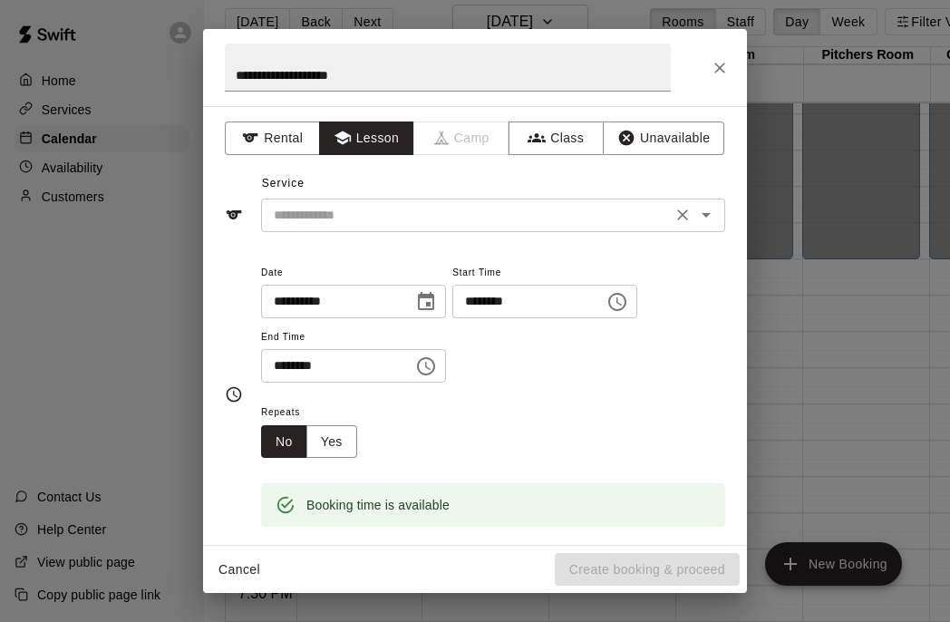
scroll to position [31, 0]
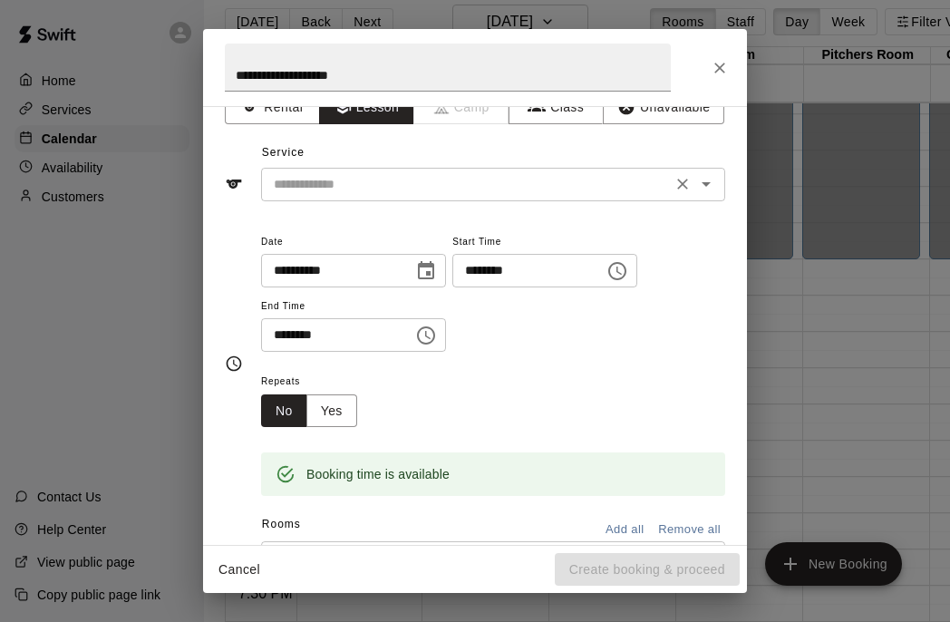
click at [396, 184] on input "text" at bounding box center [466, 184] width 400 height 23
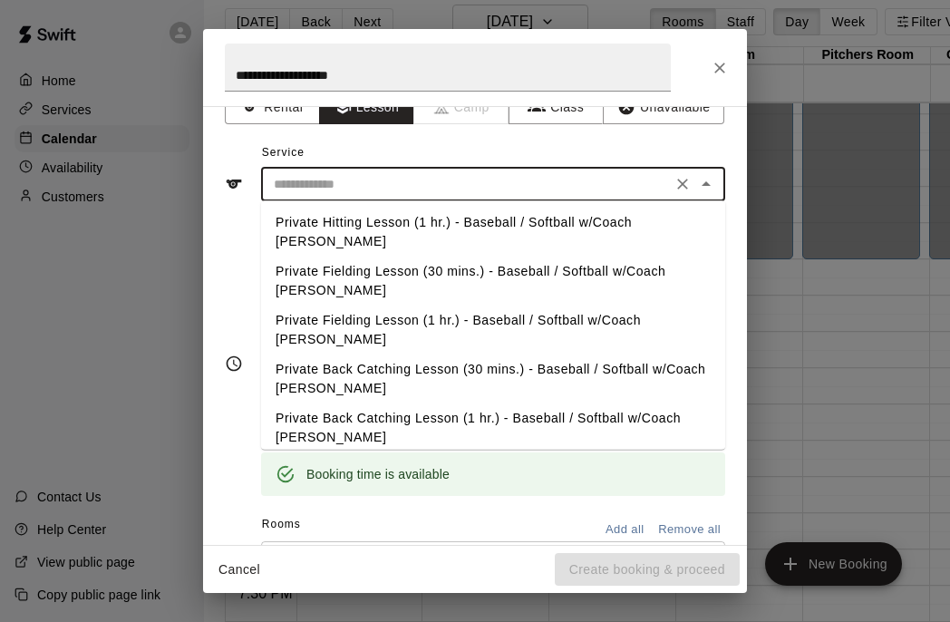
scroll to position [404, 0]
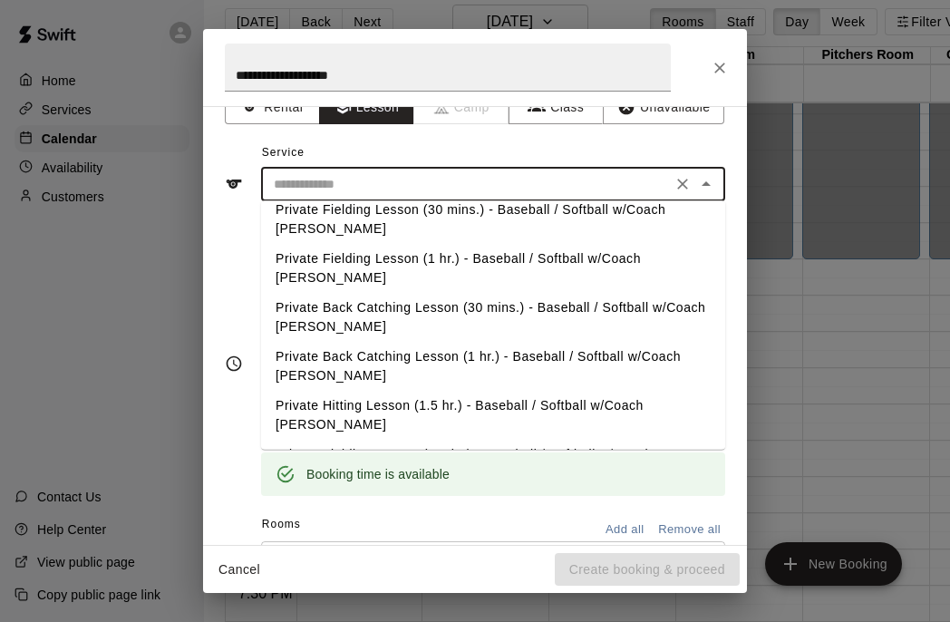
click at [386, 489] on li "Pitching Lesson (Softball) w/Coach [PERSON_NAME]" at bounding box center [493, 504] width 464 height 30
type input "**********"
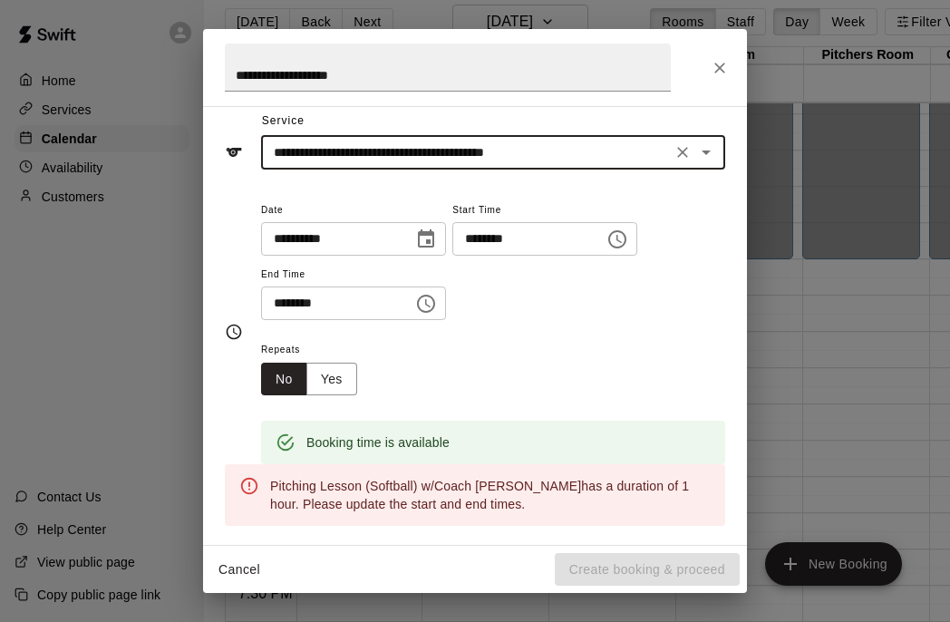
scroll to position [68, 0]
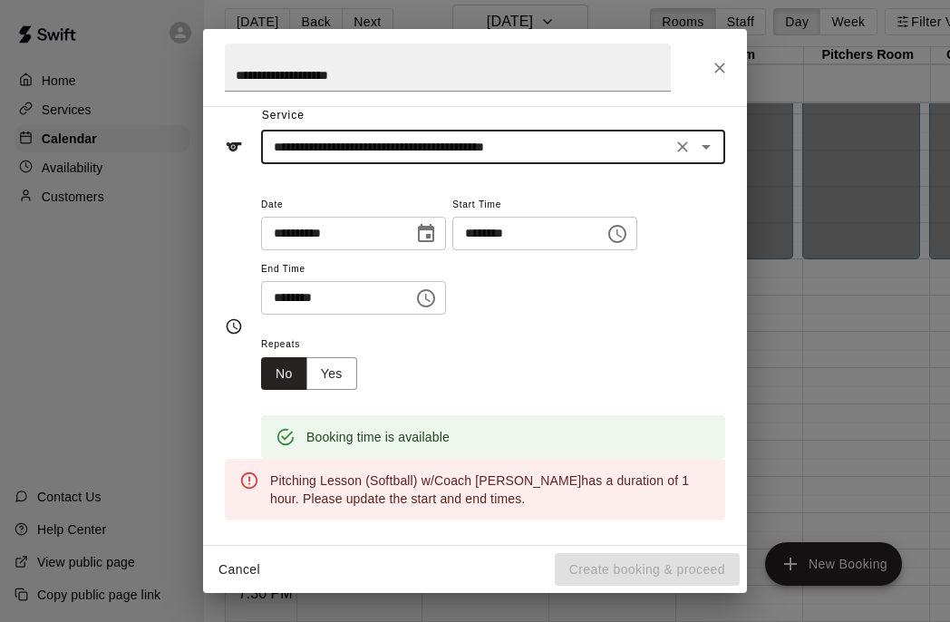
click at [283, 297] on input "********" at bounding box center [331, 298] width 140 height 34
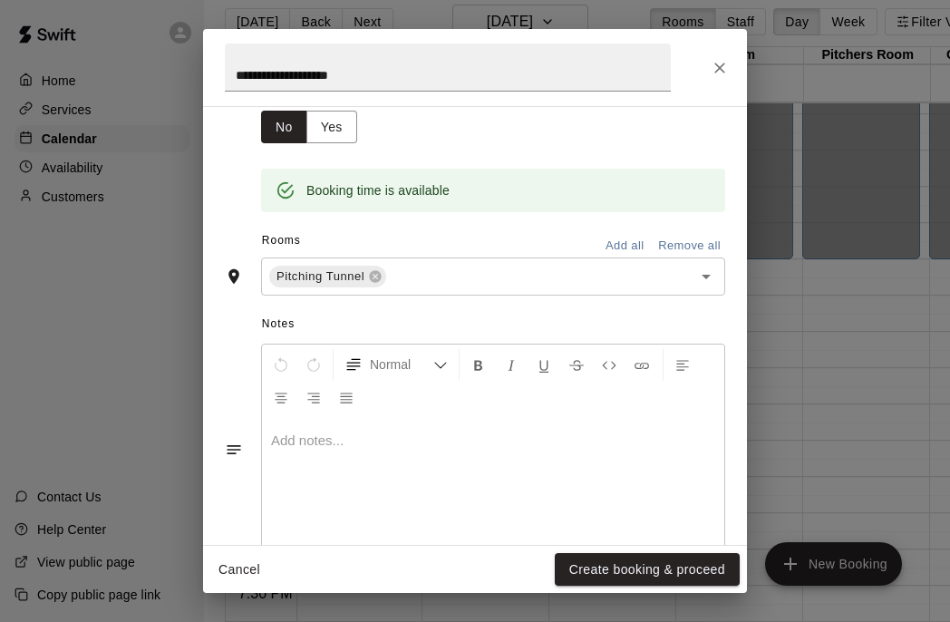
scroll to position [358, 0]
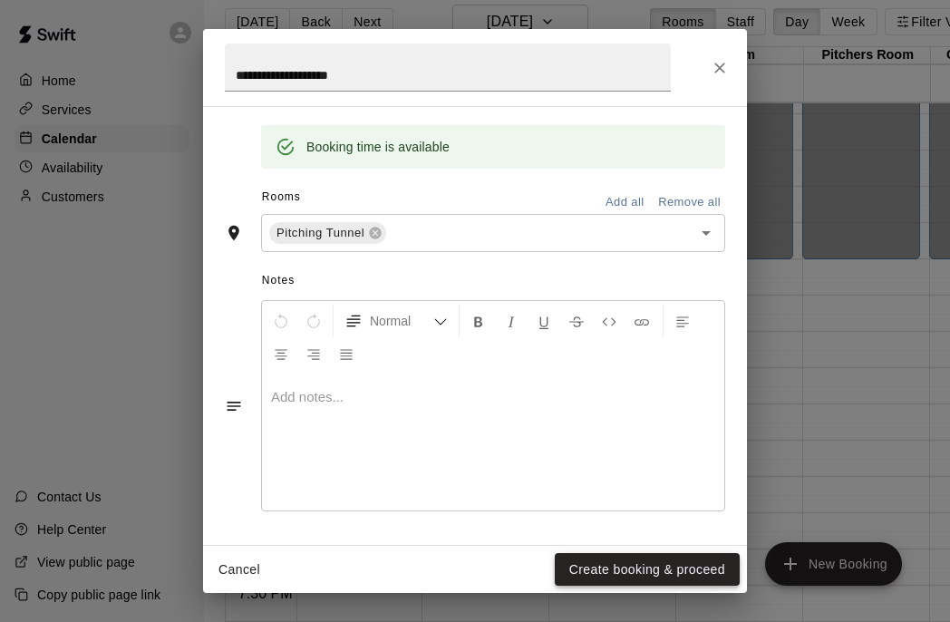
type input "********"
click at [620, 568] on button "Create booking & proceed" at bounding box center [647, 570] width 185 height 34
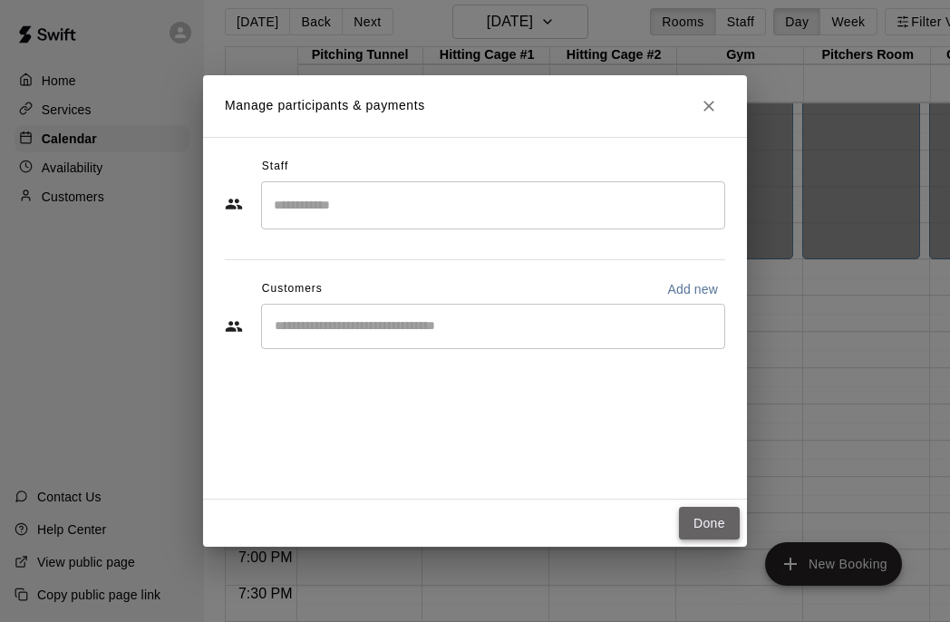
click at [706, 520] on button "Done" at bounding box center [709, 524] width 61 height 34
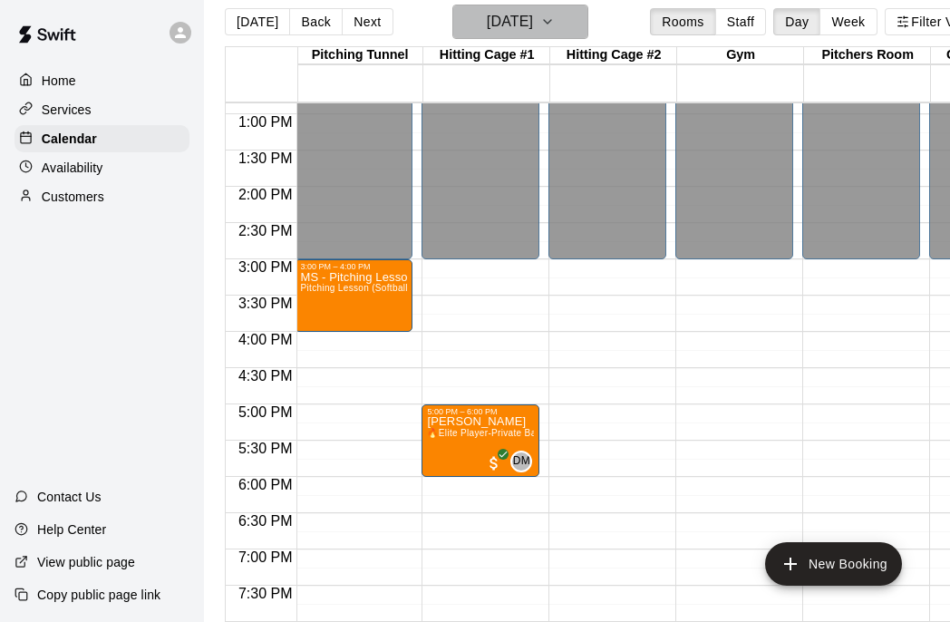
click at [555, 28] on icon "button" at bounding box center [547, 22] width 15 height 22
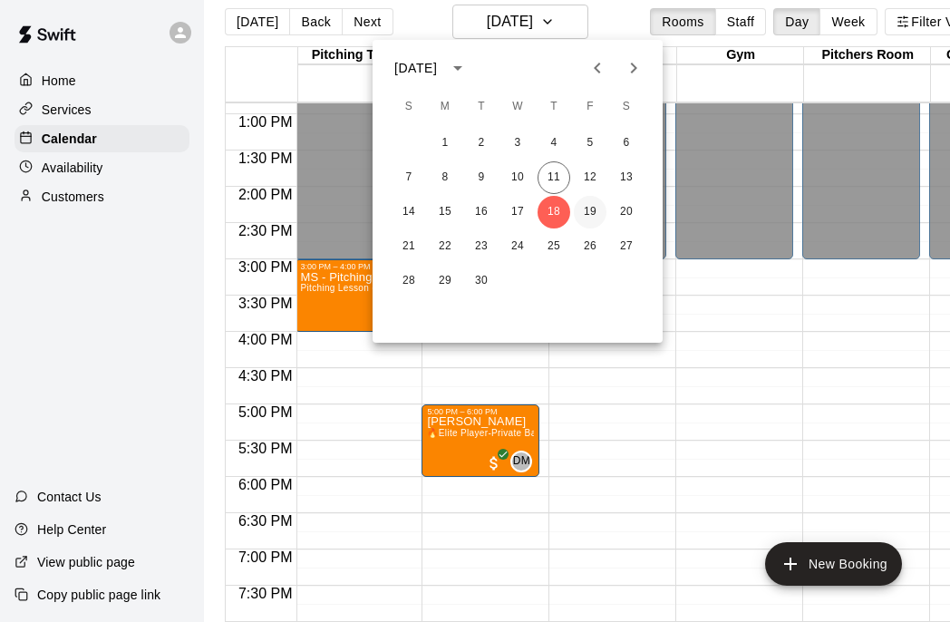
click at [590, 218] on button "19" at bounding box center [590, 212] width 33 height 33
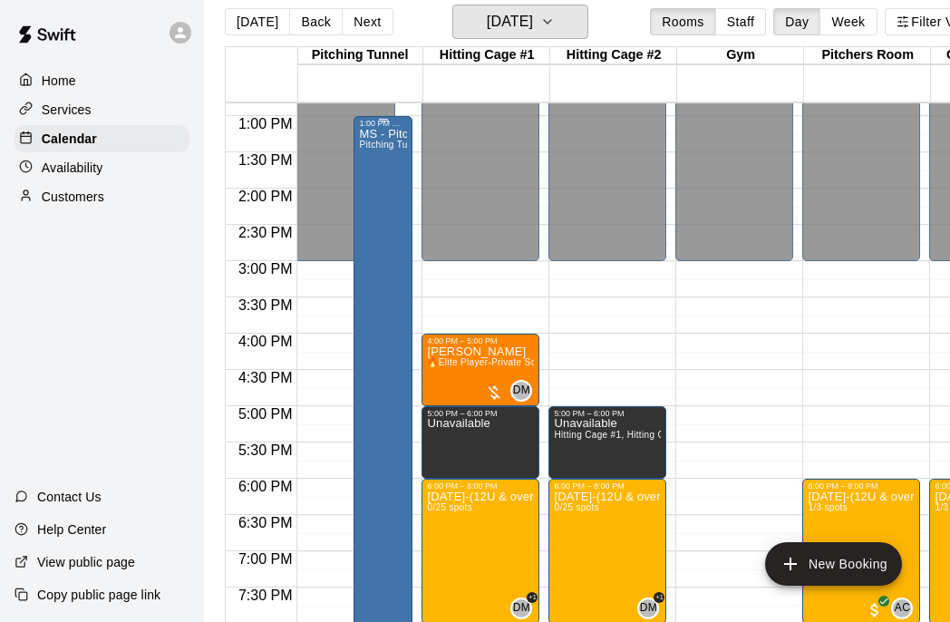
scroll to position [923, 2]
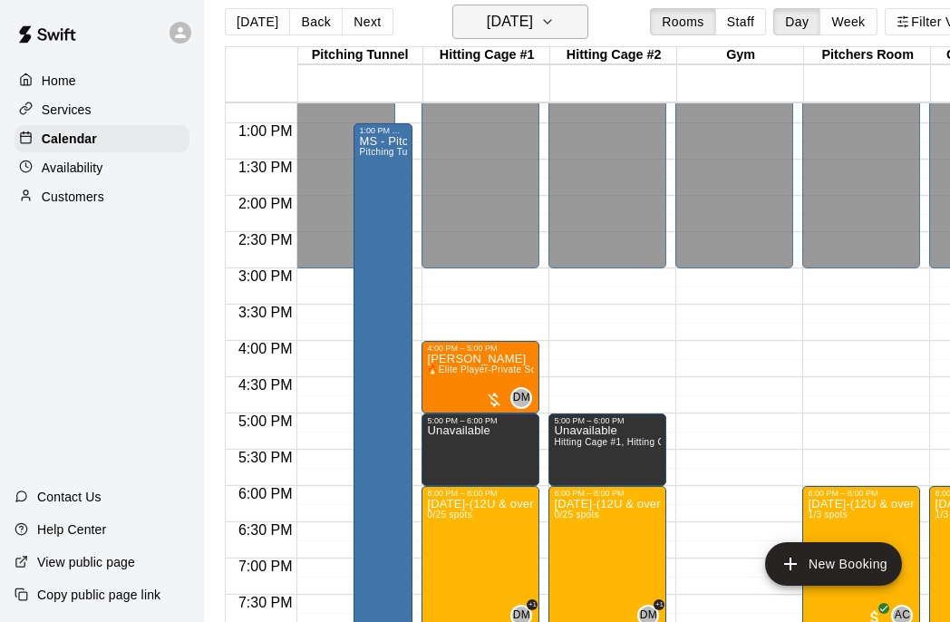
click at [555, 28] on icon "button" at bounding box center [547, 22] width 15 height 22
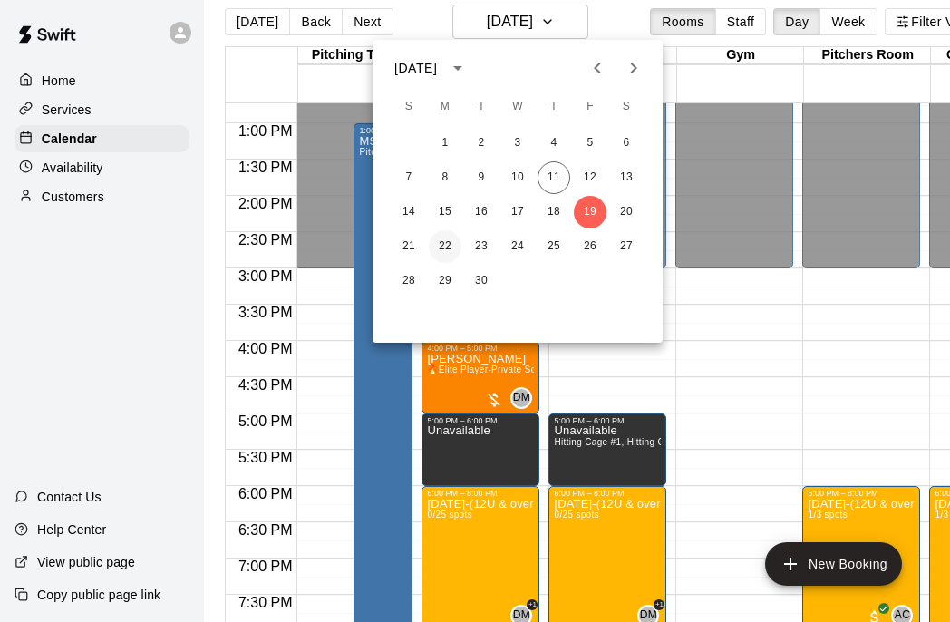
click at [442, 251] on button "22" at bounding box center [445, 246] width 33 height 33
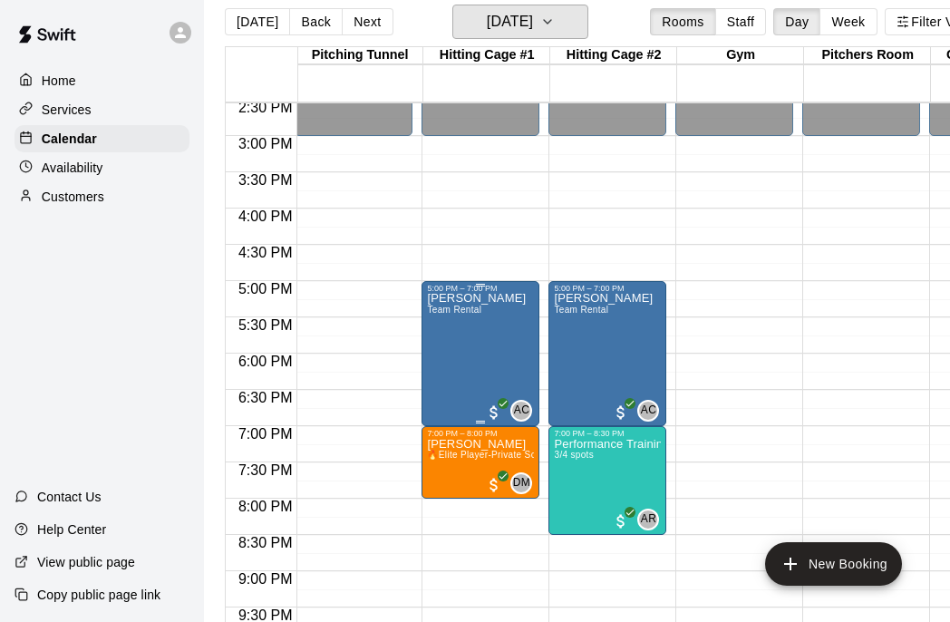
scroll to position [1059, 2]
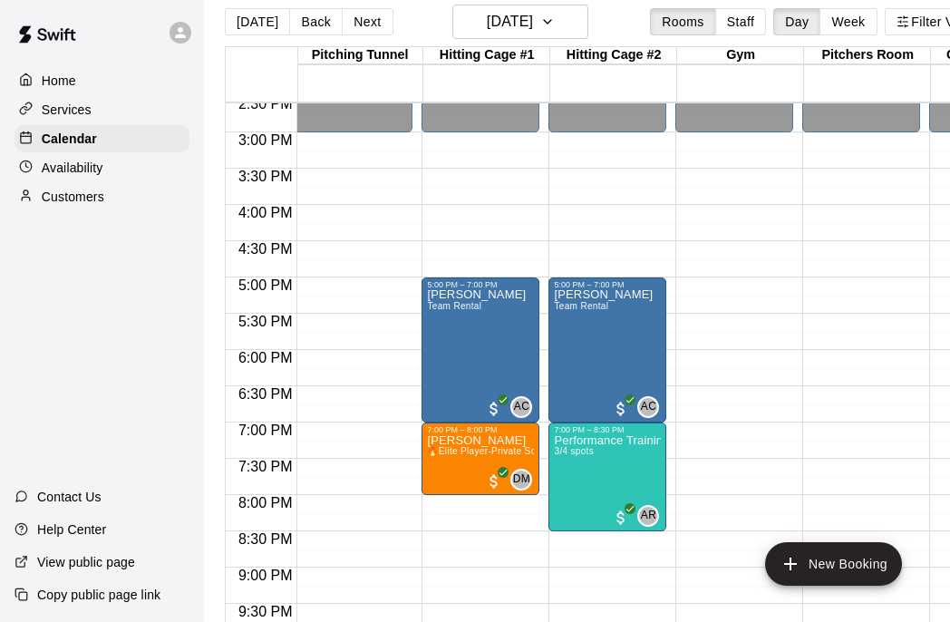
click at [590, 22] on div "[DATE] Back [DATE][DATE] Rooms Staff Day Week Filter View" at bounding box center [605, 26] width 761 height 42
click at [555, 19] on icon "button" at bounding box center [547, 22] width 15 height 22
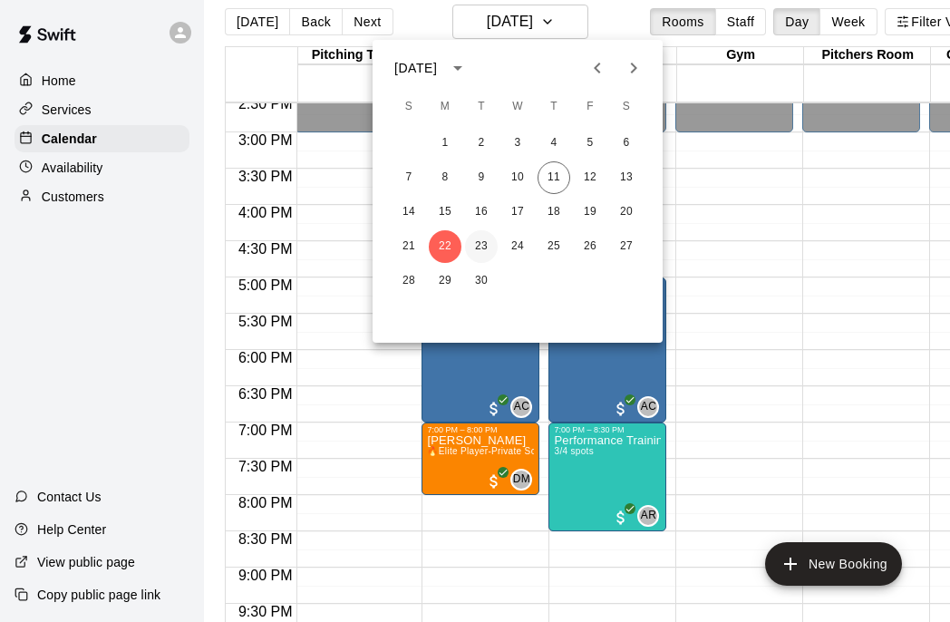
click at [488, 249] on button "23" at bounding box center [481, 246] width 33 height 33
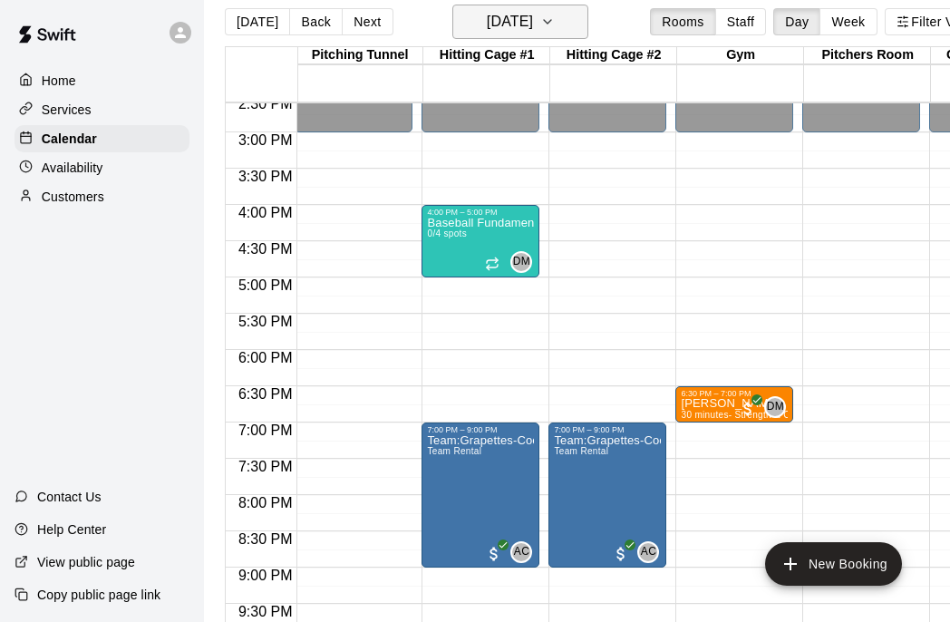
click at [566, 29] on button "[DATE]" at bounding box center [520, 22] width 136 height 34
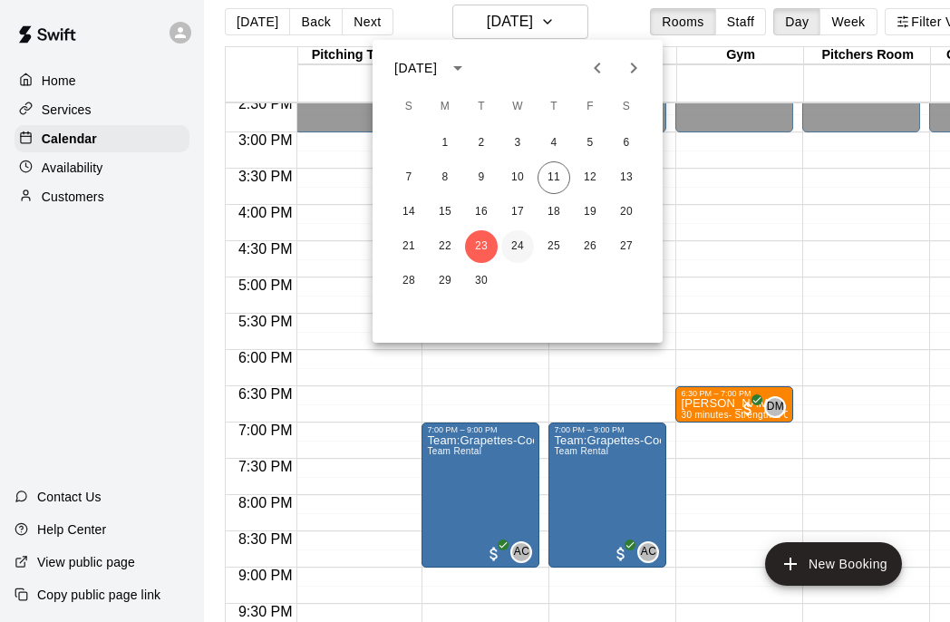
click at [520, 251] on button "24" at bounding box center [517, 246] width 33 height 33
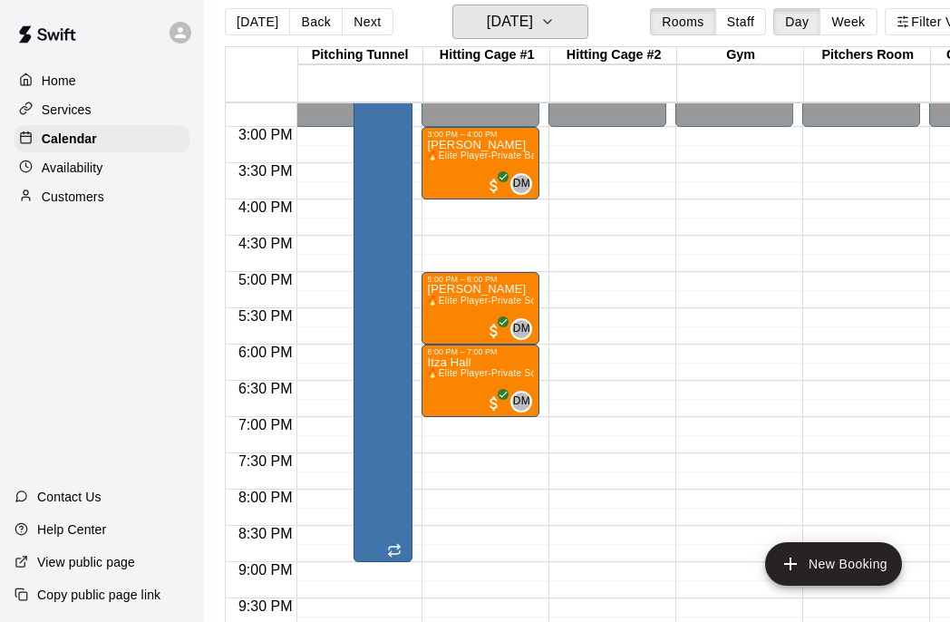
scroll to position [1059, 2]
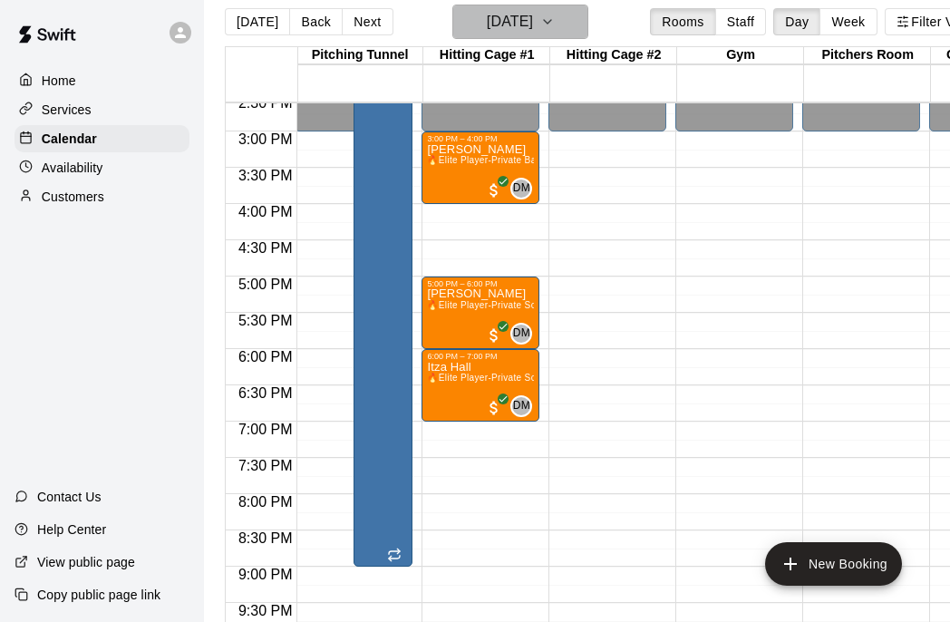
click at [533, 33] on h6 "[DATE]" at bounding box center [510, 21] width 46 height 25
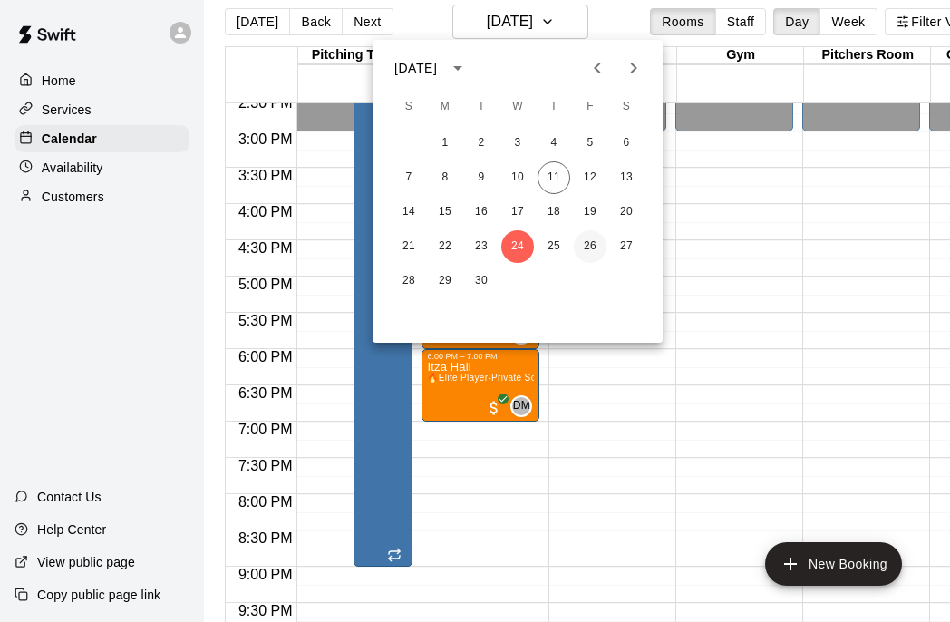
click at [588, 247] on button "26" at bounding box center [590, 246] width 33 height 33
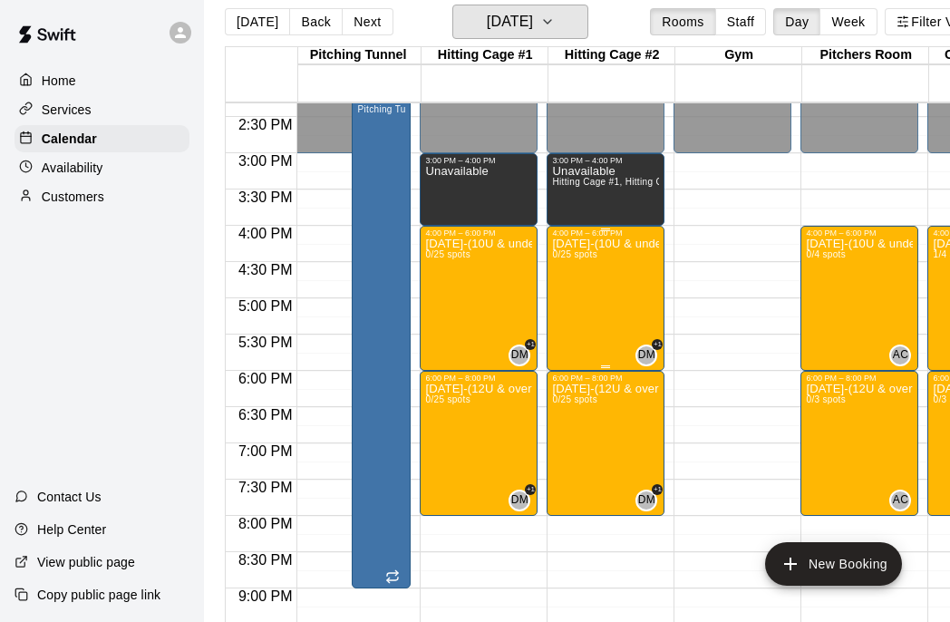
scroll to position [1042, 4]
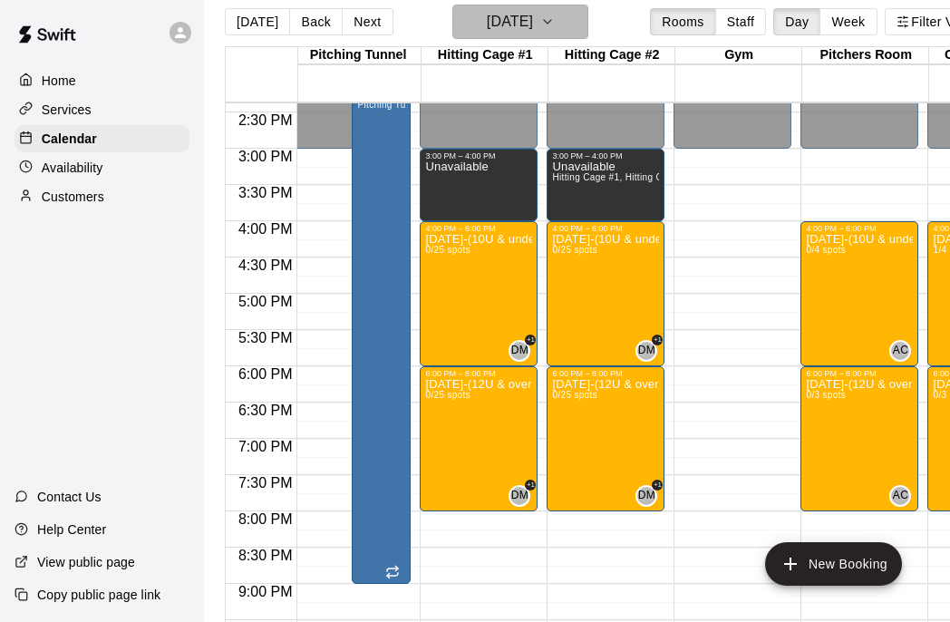
click at [555, 24] on icon "button" at bounding box center [547, 22] width 15 height 22
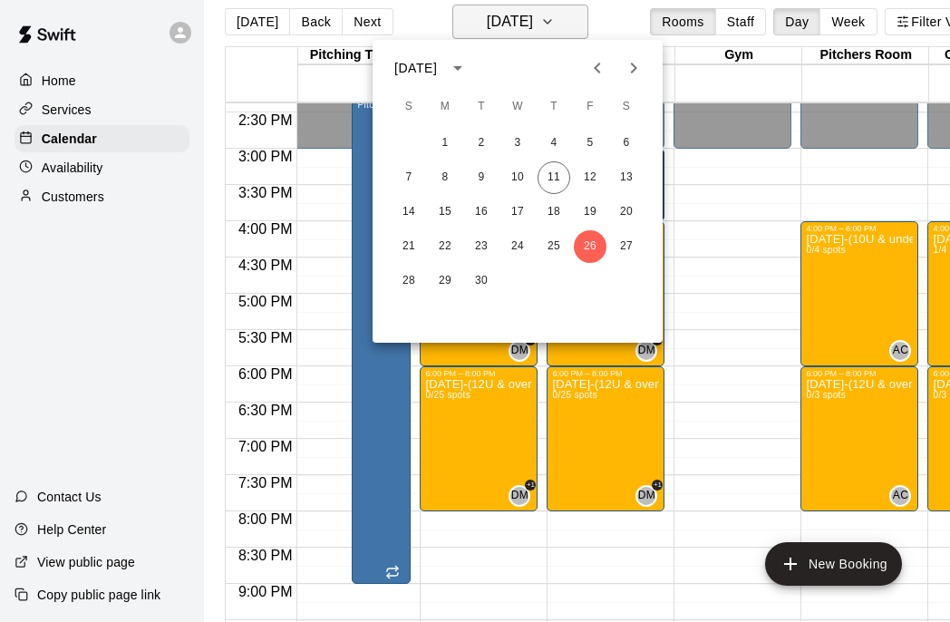
click at [573, 24] on div at bounding box center [475, 311] width 950 height 622
